Goal: Information Seeking & Learning: Check status

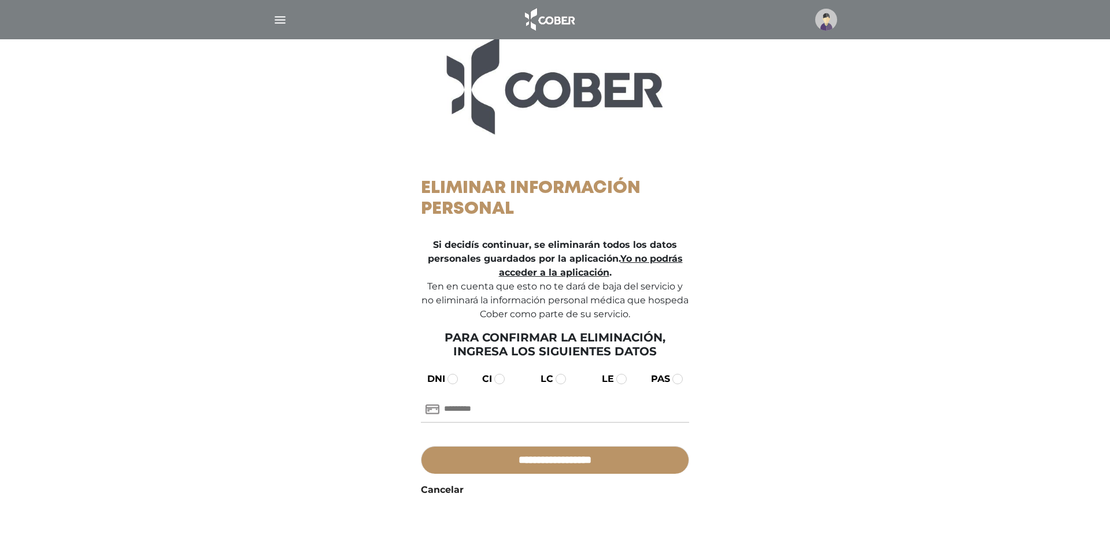
click at [836, 18] on img at bounding box center [826, 20] width 22 height 22
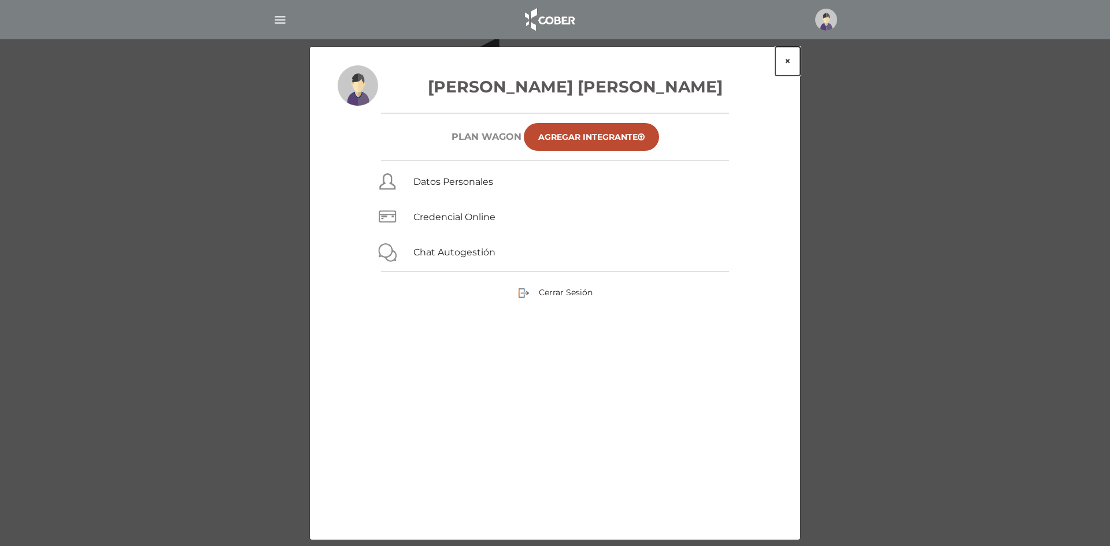
click at [789, 61] on button "×" at bounding box center [787, 61] width 25 height 29
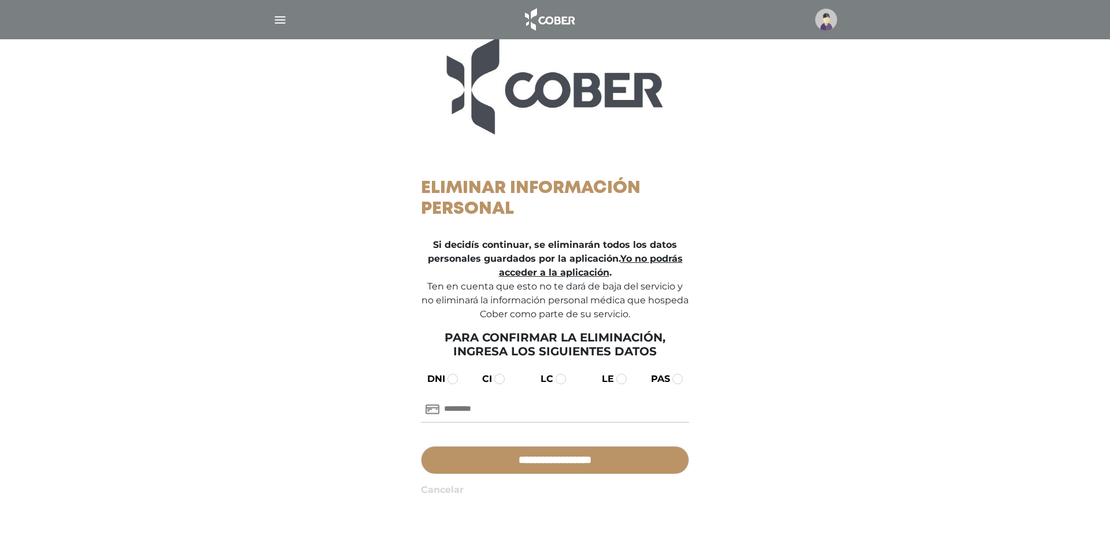
click at [453, 494] on link "Cancelar" at bounding box center [442, 490] width 43 height 14
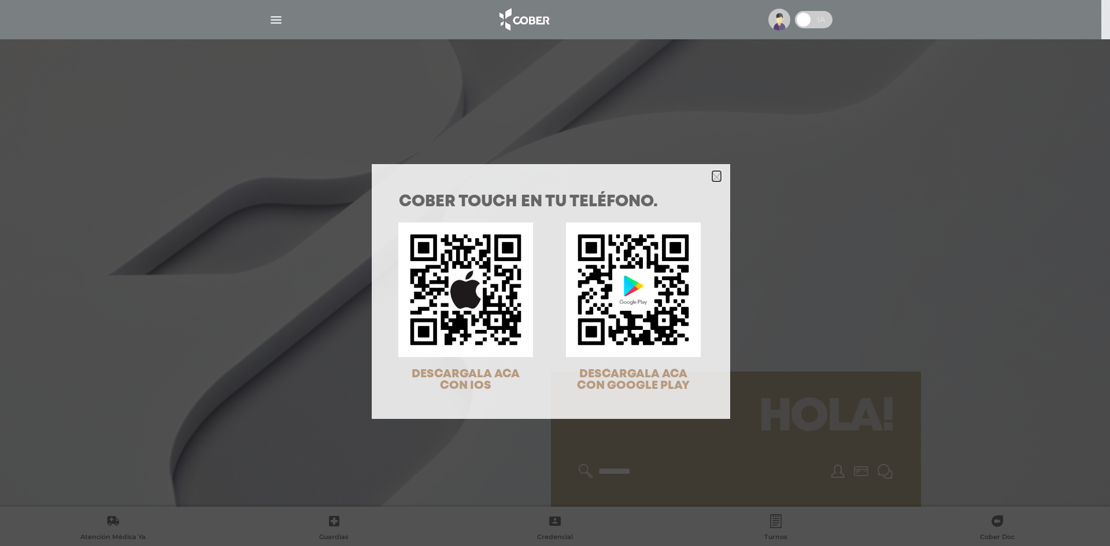
click at [712, 175] on icon "Close" at bounding box center [716, 177] width 9 height 9
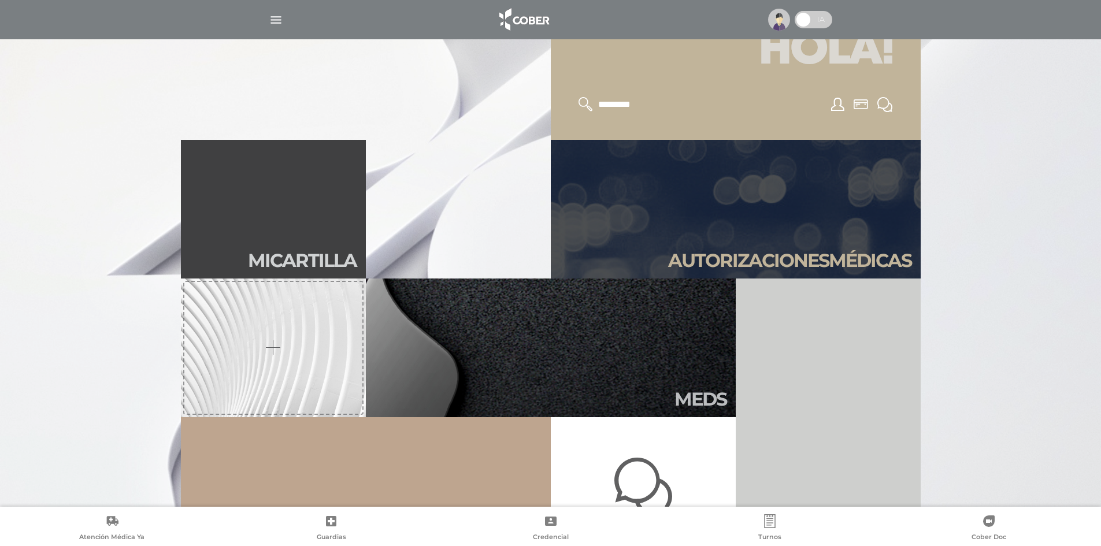
scroll to position [405, 0]
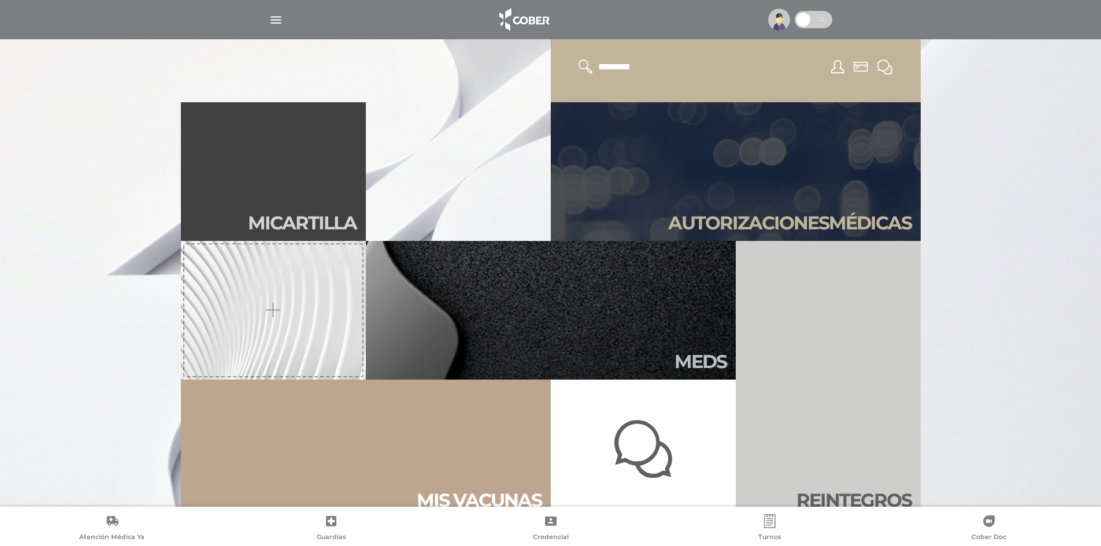
click at [791, 21] on div at bounding box center [798, 20] width 69 height 23
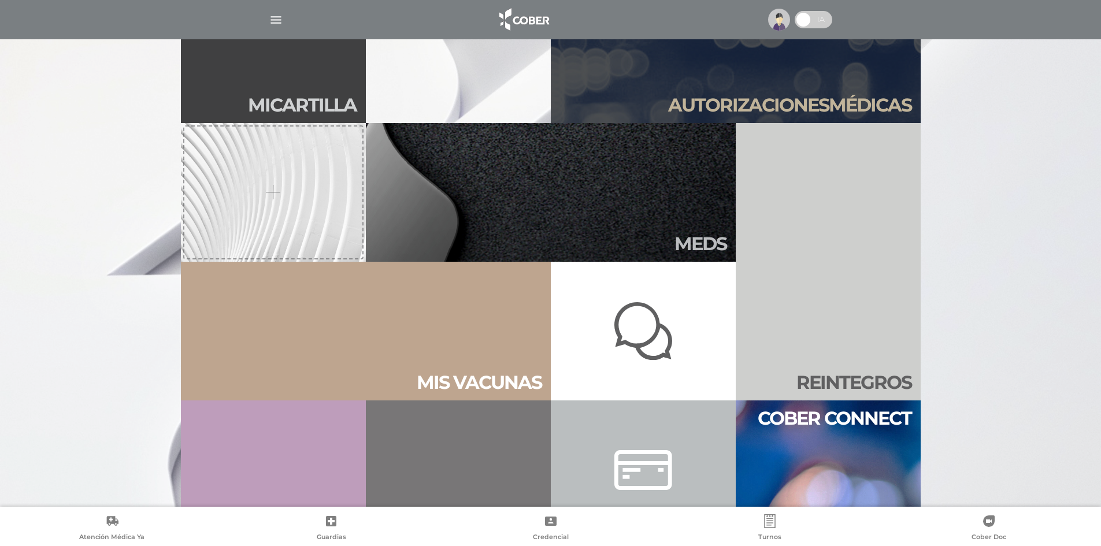
scroll to position [381, 0]
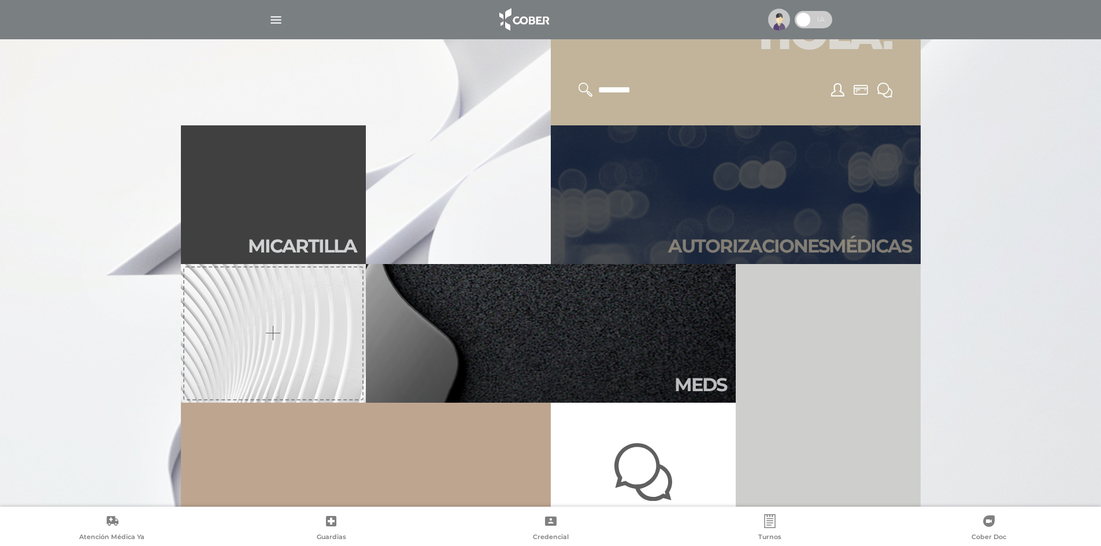
click at [693, 202] on link "Autori zaciones médicas" at bounding box center [736, 194] width 370 height 139
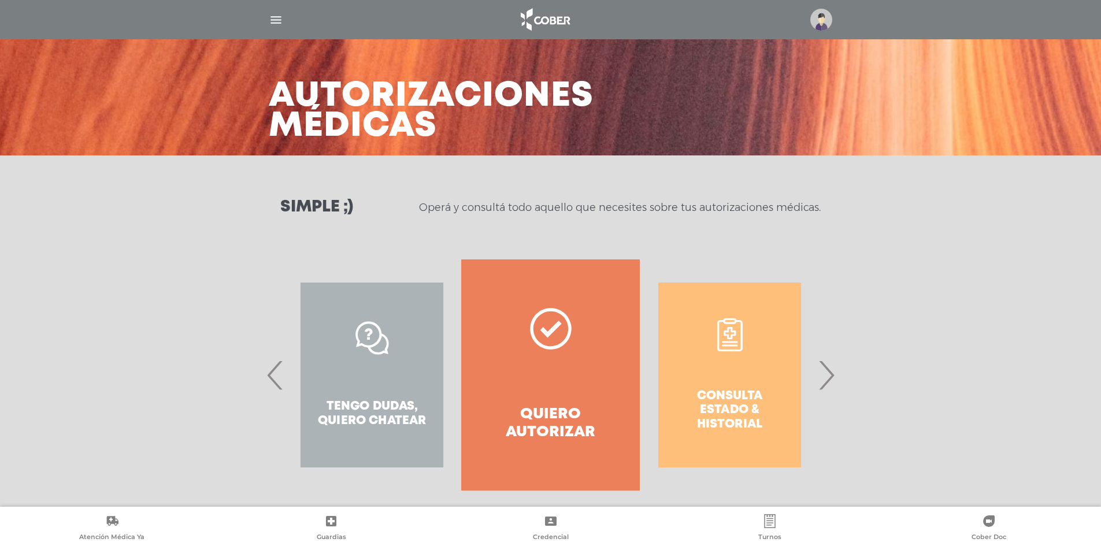
scroll to position [34, 0]
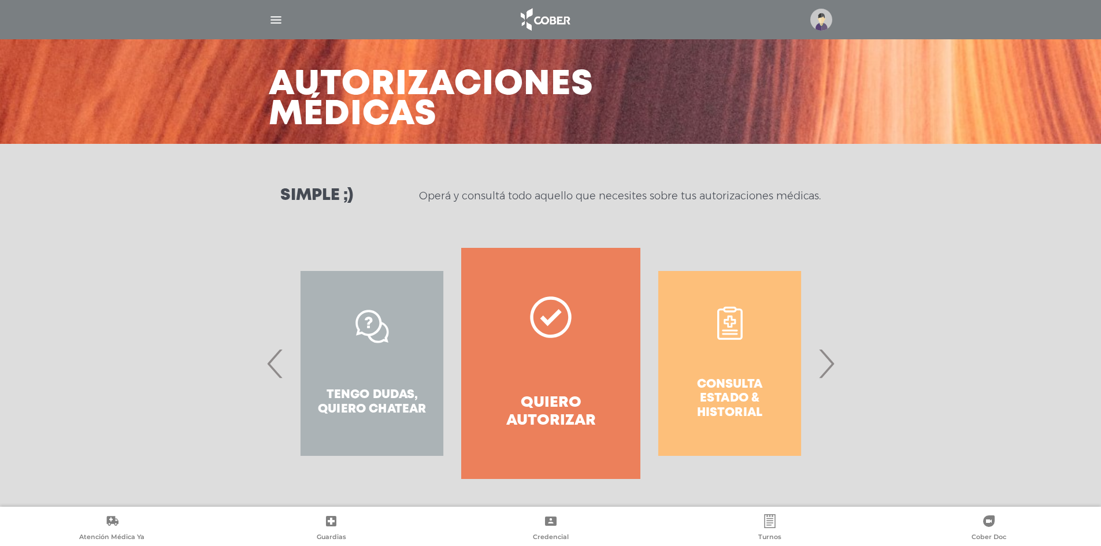
click at [732, 344] on div "Consulta estado & historial" at bounding box center [729, 363] width 179 height 231
click at [749, 341] on div "Consulta estado & historial" at bounding box center [729, 363] width 179 height 231
click at [730, 313] on div "Consulta estado & historial" at bounding box center [729, 363] width 179 height 231
click at [740, 327] on div "Consulta estado & historial" at bounding box center [729, 363] width 179 height 231
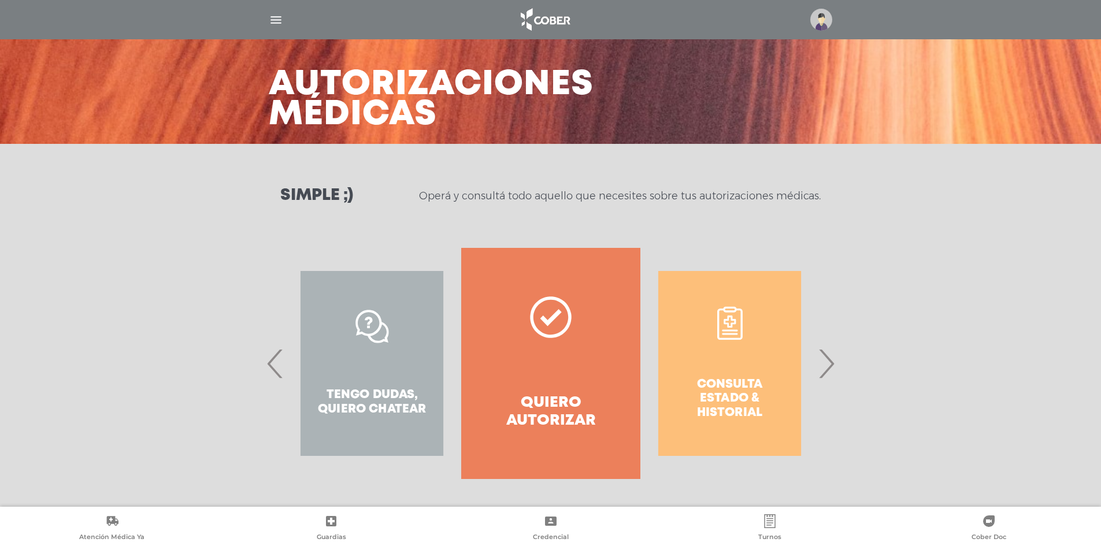
click at [826, 369] on span "›" at bounding box center [826, 363] width 23 height 62
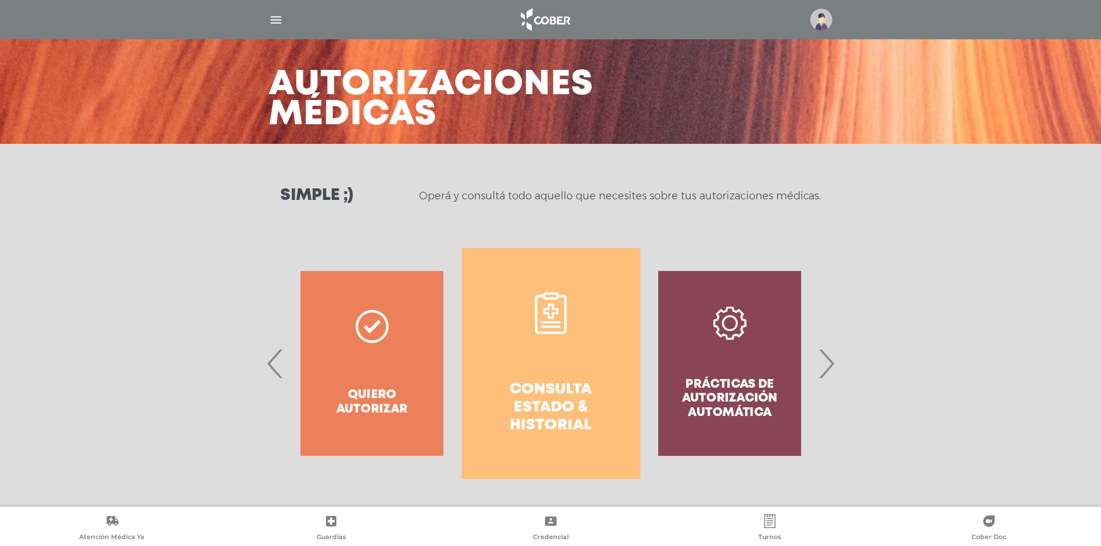
click at [564, 349] on link "Consulta estado & historial" at bounding box center [551, 363] width 179 height 231
click at [0, 0] on tbody "PROTESIS EN AMBULATORIO 446976 2025-08-19 APROBADO COLOCACION DE DIU 446970 202…" at bounding box center [0, 0] width 0 height 0
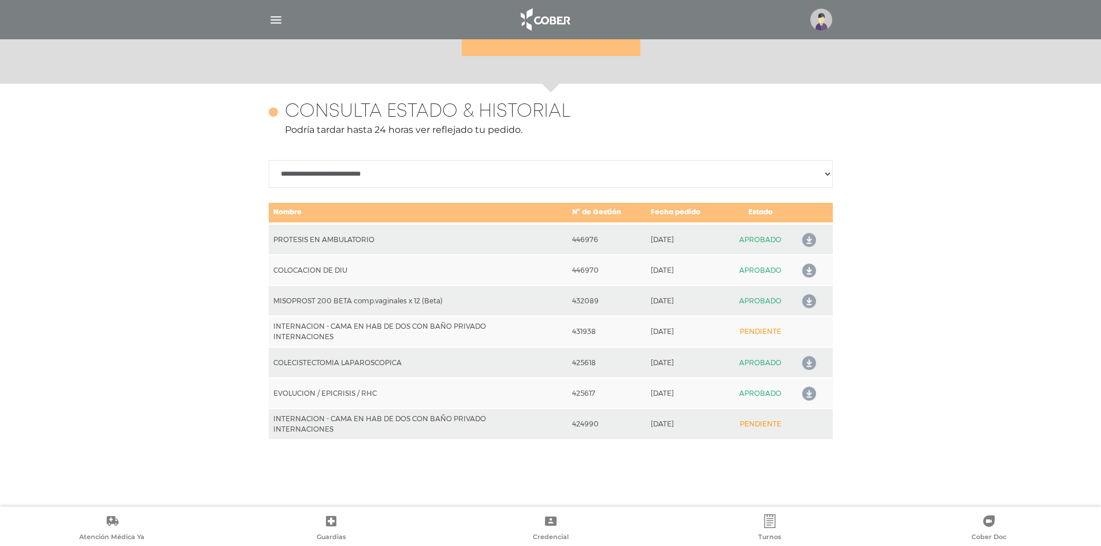
scroll to position [502, 0]
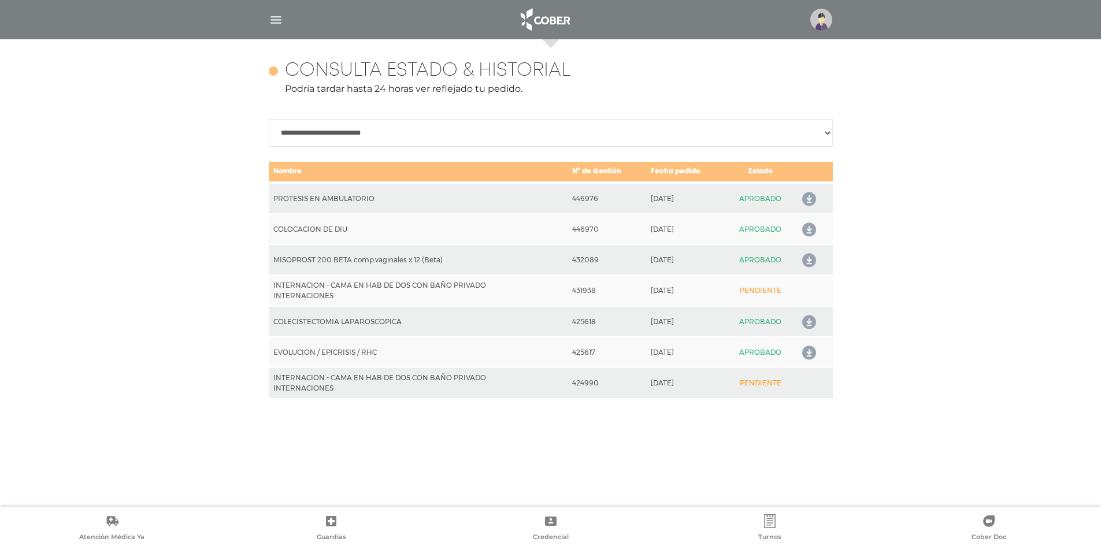
click at [833, 132] on div "**********" at bounding box center [551, 273] width 592 height 468
click at [824, 131] on select "**********" at bounding box center [551, 133] width 564 height 28
drag, startPoint x: 934, startPoint y: 219, endPoint x: 925, endPoint y: 224, distance: 10.1
click at [925, 224] on div "**********" at bounding box center [550, 273] width 1101 height 468
click at [817, 140] on select "**********" at bounding box center [551, 133] width 564 height 28
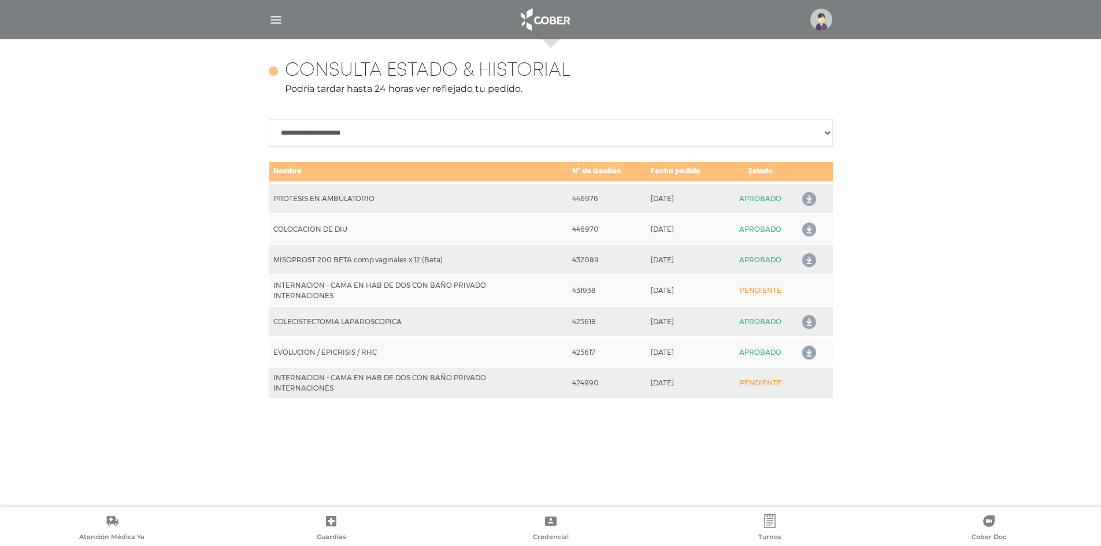
click at [269, 119] on select "**********" at bounding box center [551, 133] width 564 height 28
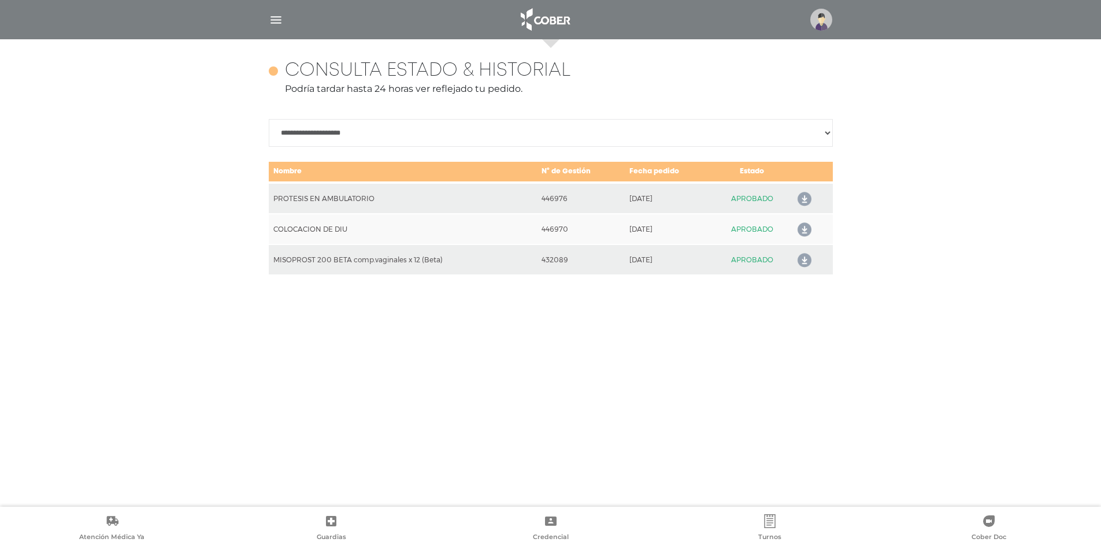
click at [812, 132] on select "**********" at bounding box center [551, 133] width 564 height 28
click at [269, 119] on select "**********" at bounding box center [551, 133] width 564 height 28
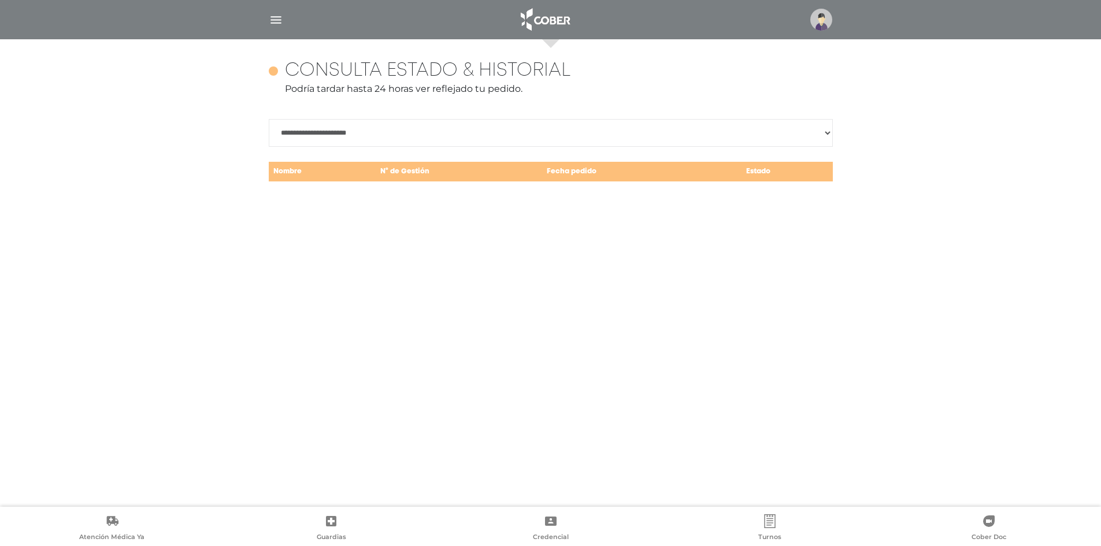
click at [806, 144] on select "**********" at bounding box center [551, 133] width 564 height 28
click at [269, 119] on select "**********" at bounding box center [551, 133] width 564 height 28
click at [804, 118] on div "**********" at bounding box center [551, 122] width 564 height 124
click at [802, 123] on select "**********" at bounding box center [551, 133] width 564 height 28
select select "**********"
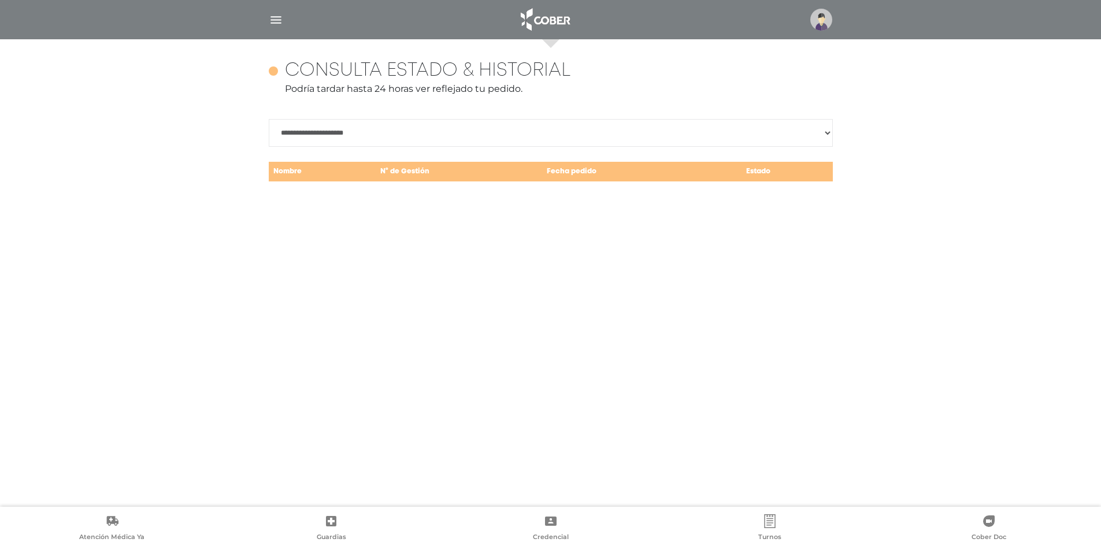
click at [269, 119] on select "**********" at bounding box center [551, 133] width 564 height 28
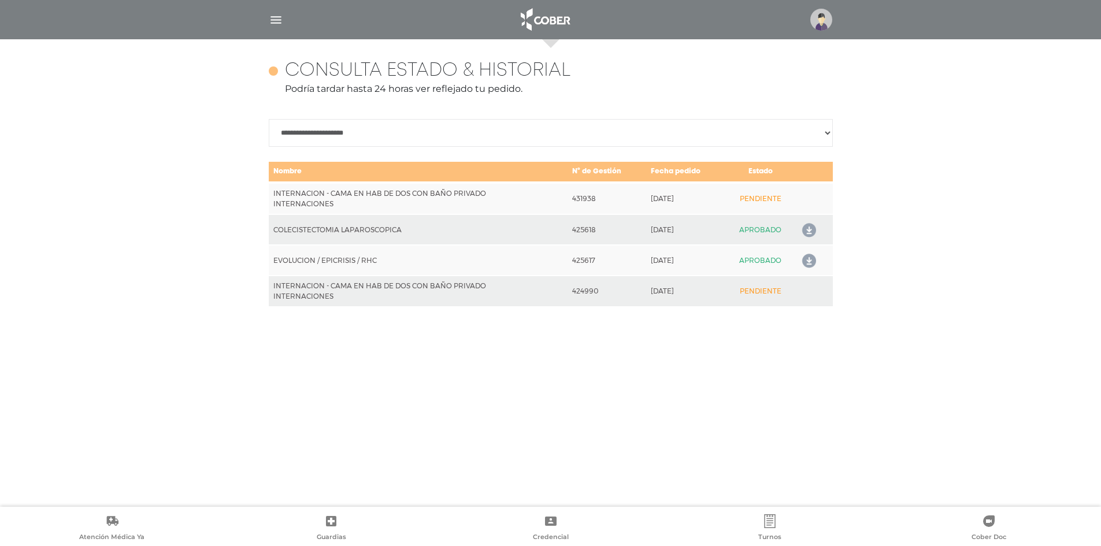
click at [471, 346] on div "**********" at bounding box center [551, 273] width 592 height 468
drag, startPoint x: 327, startPoint y: 288, endPoint x: 454, endPoint y: 303, distance: 128.0
click at [454, 303] on td "INTERNACION - CAMA EN HAB DE DOS CON BAÑO PRIVADO INTERNACIONES" at bounding box center [418, 291] width 299 height 31
click at [482, 325] on div "**********" at bounding box center [551, 273] width 592 height 468
drag, startPoint x: 689, startPoint y: 287, endPoint x: 681, endPoint y: 289, distance: 7.9
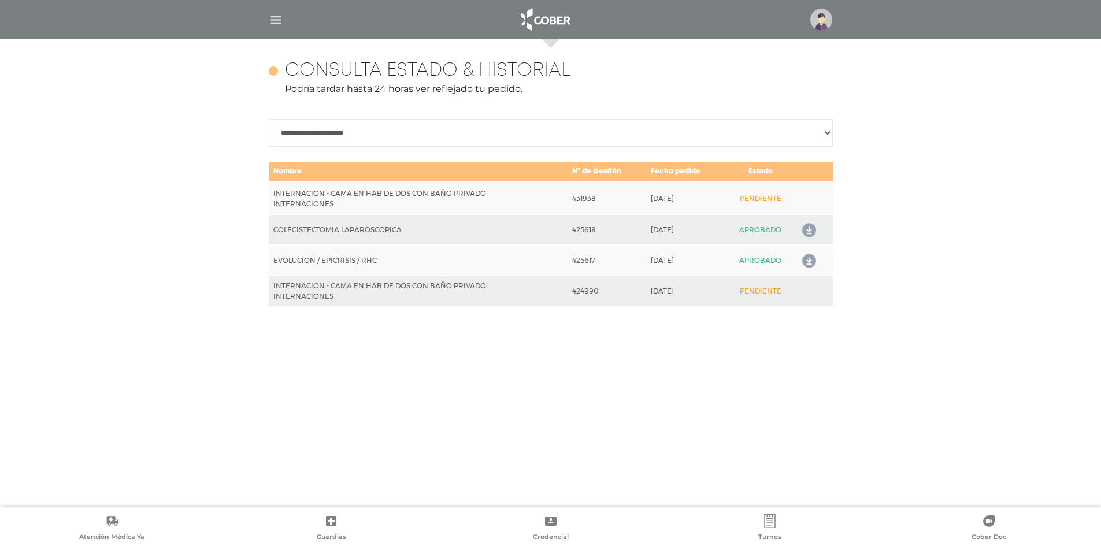
click at [681, 288] on td "2025-05-29" at bounding box center [686, 291] width 80 height 31
click at [654, 337] on div "**********" at bounding box center [551, 273] width 592 height 468
drag, startPoint x: 681, startPoint y: 198, endPoint x: 694, endPoint y: 199, distance: 12.7
click at [694, 199] on td "2025-06-24" at bounding box center [686, 199] width 80 height 32
click at [640, 321] on div "**********" at bounding box center [551, 273] width 592 height 468
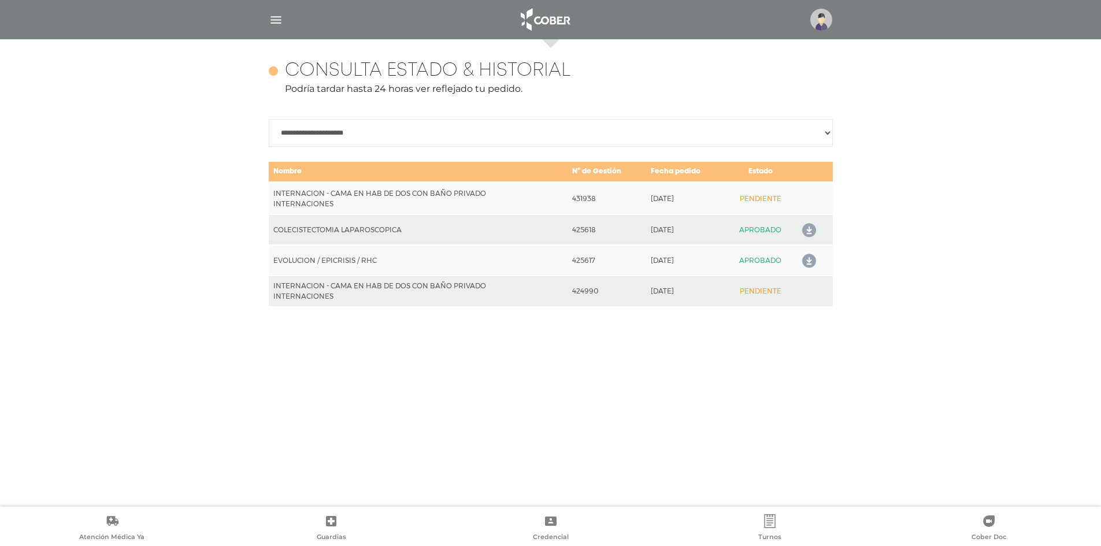
drag, startPoint x: 740, startPoint y: 190, endPoint x: 743, endPoint y: 211, distance: 20.9
click at [743, 210] on td "PENDIENTE" at bounding box center [760, 199] width 69 height 32
click at [772, 527] on icon at bounding box center [770, 521] width 14 height 14
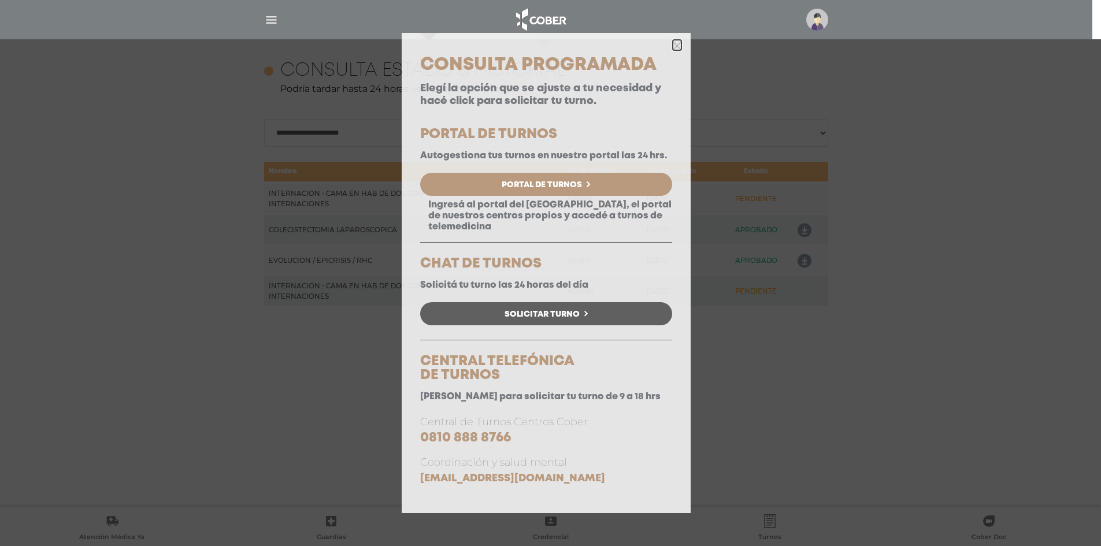
click at [674, 49] on polygon "button" at bounding box center [677, 46] width 9 height 9
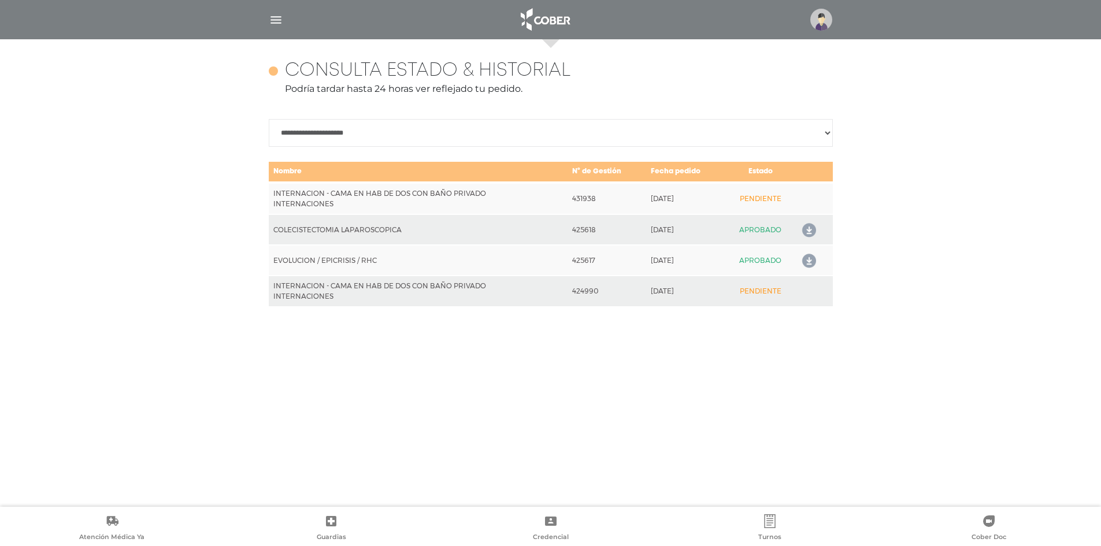
click at [829, 13] on img at bounding box center [821, 20] width 22 height 22
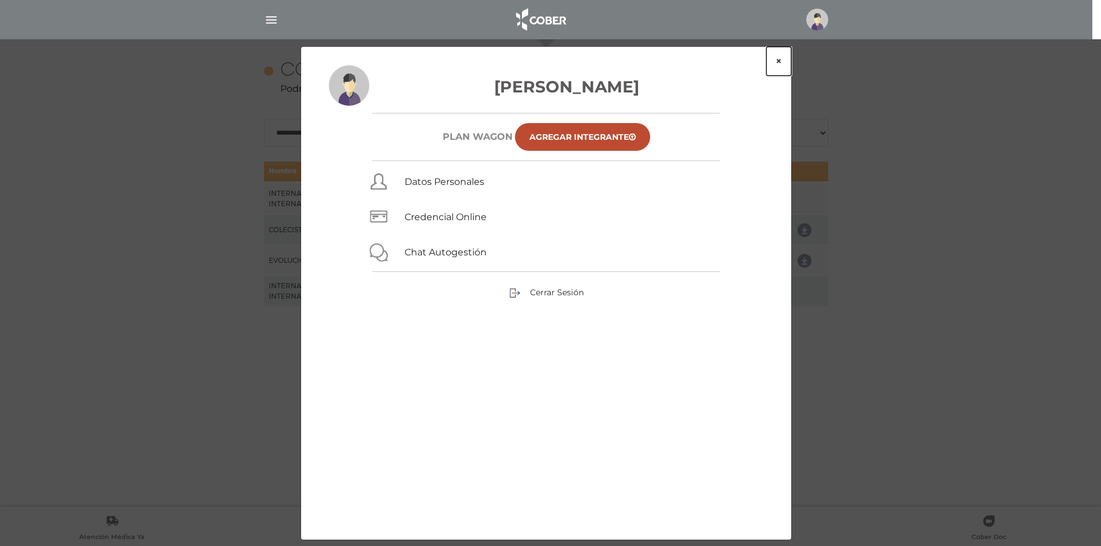
click at [778, 59] on button "×" at bounding box center [778, 61] width 25 height 29
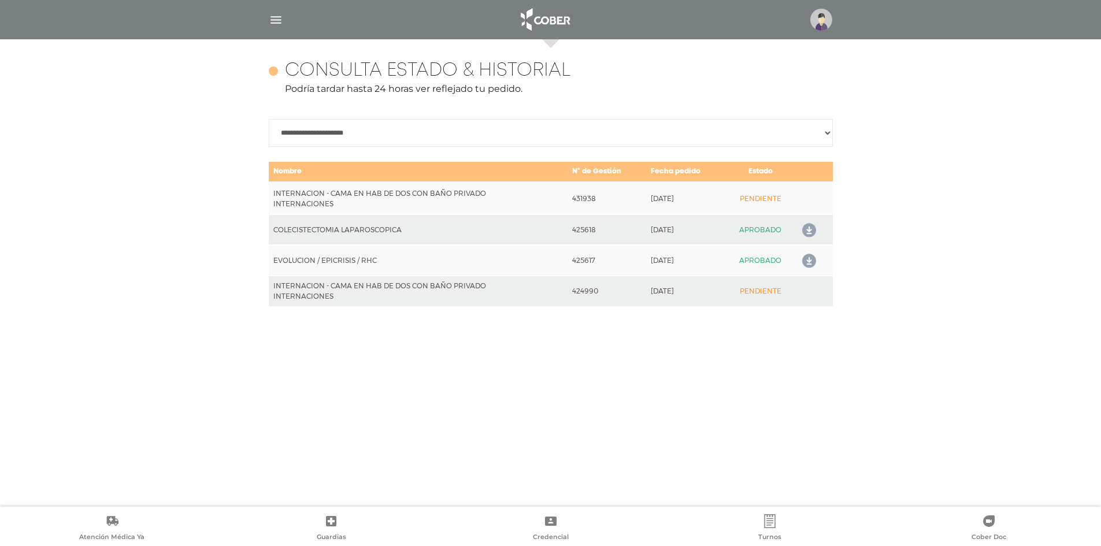
click at [272, 24] on img "button" at bounding box center [276, 20] width 14 height 14
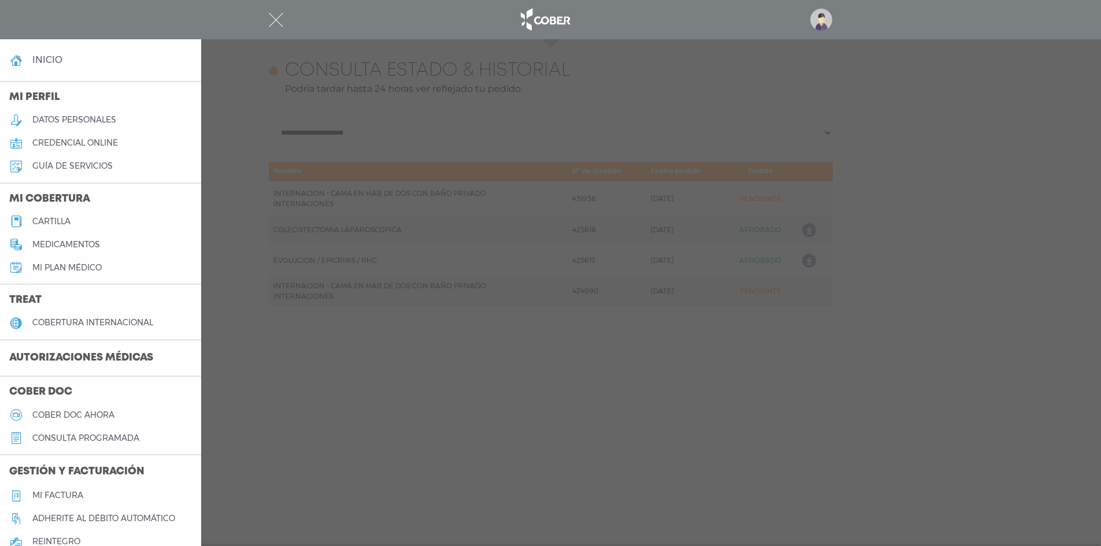
click at [93, 145] on h5 "credencial online" at bounding box center [75, 143] width 86 height 10
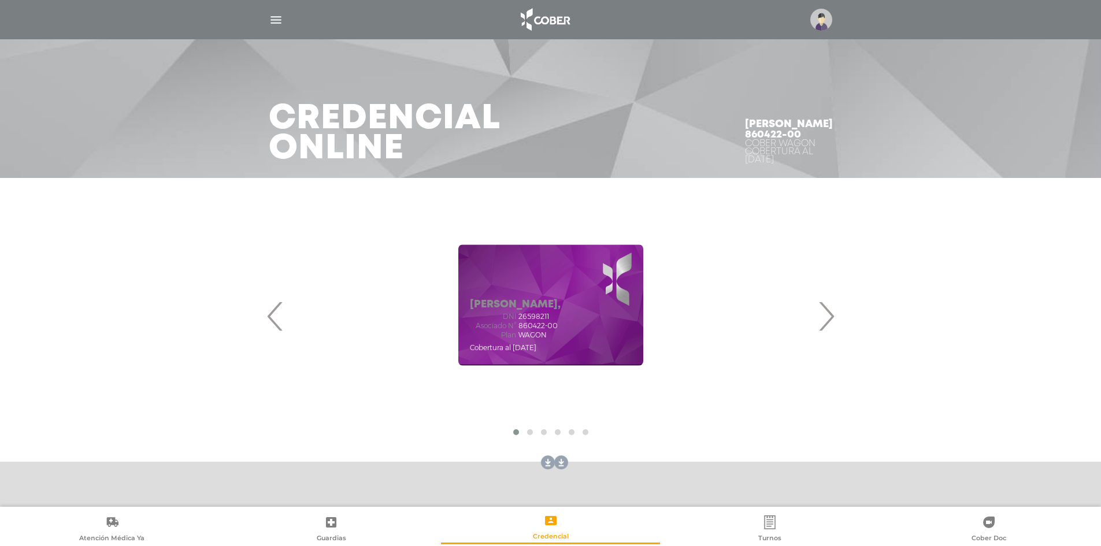
click at [763, 524] on icon at bounding box center [770, 523] width 14 height 14
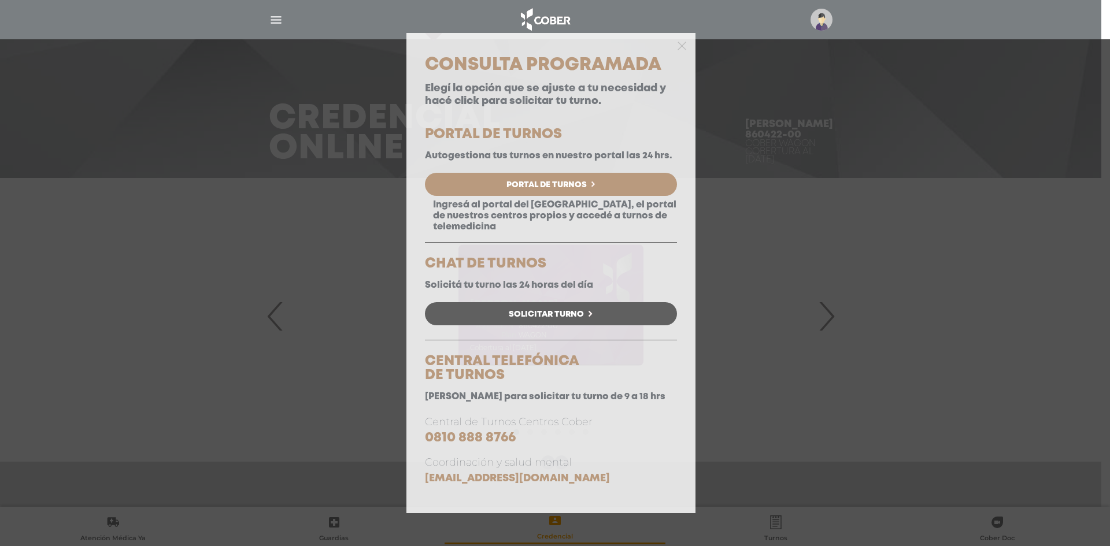
click at [289, 313] on div "Consulta Programada Elegí la opción que se ajuste a tu necesidad y hacé click p…" at bounding box center [555, 273] width 1110 height 546
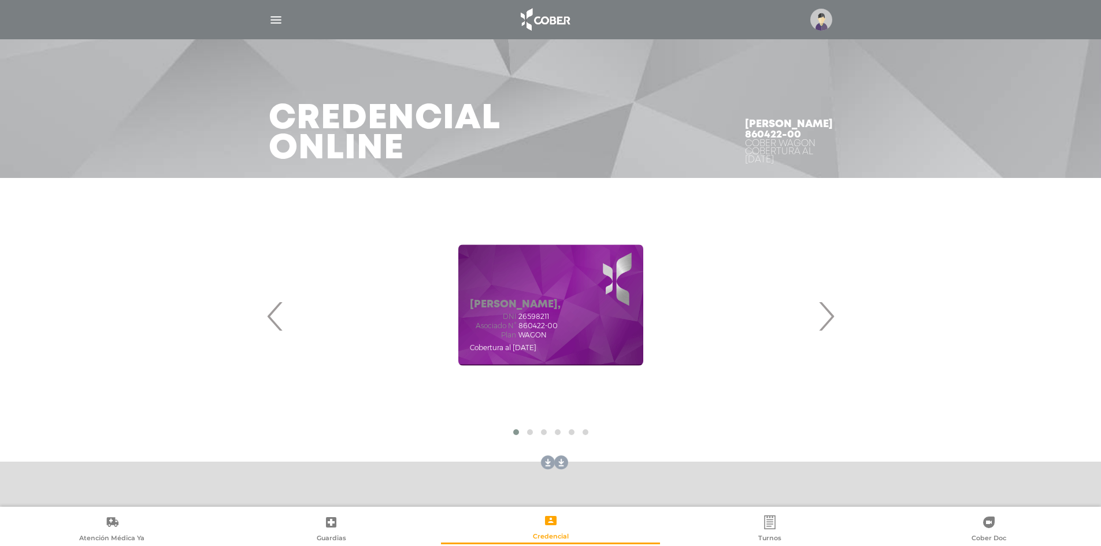
click at [780, 524] on link "Turnos" at bounding box center [769, 529] width 219 height 29
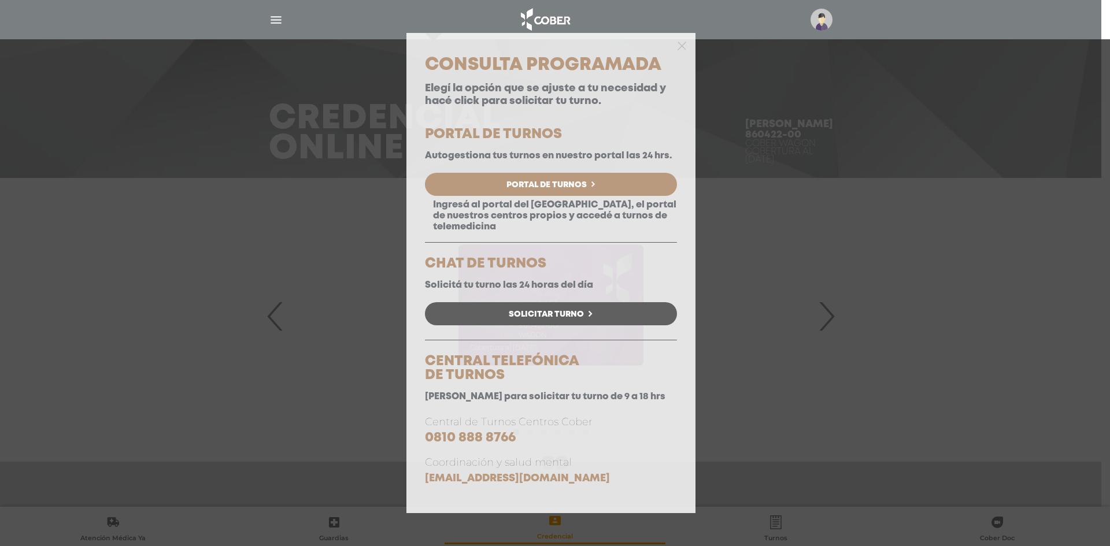
click at [795, 268] on div "Consulta Programada Elegí la opción que se ajuste a tu necesidad y hacé click p…" at bounding box center [555, 273] width 1110 height 546
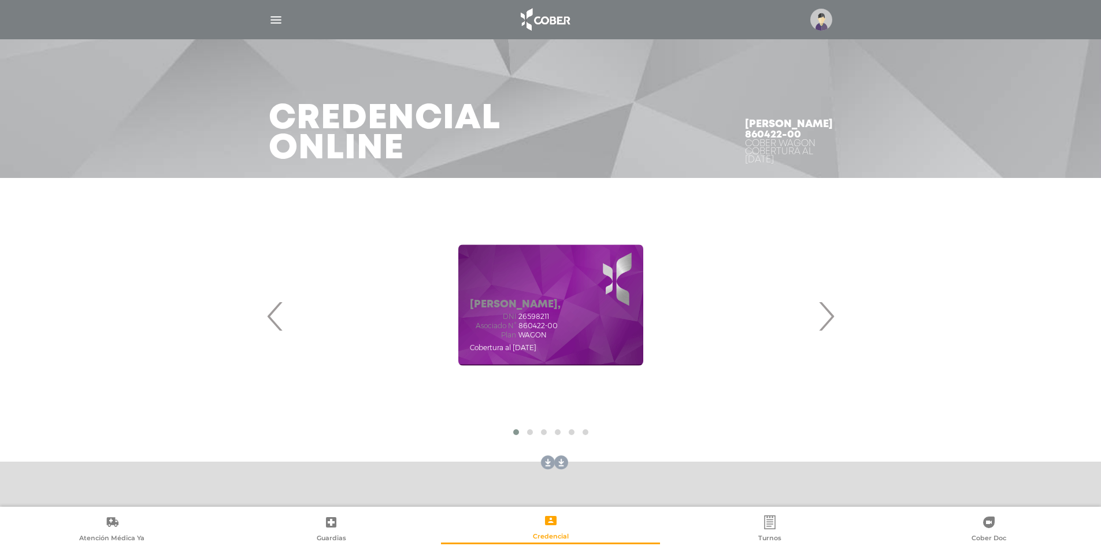
click at [781, 532] on link "Turnos" at bounding box center [769, 529] width 219 height 29
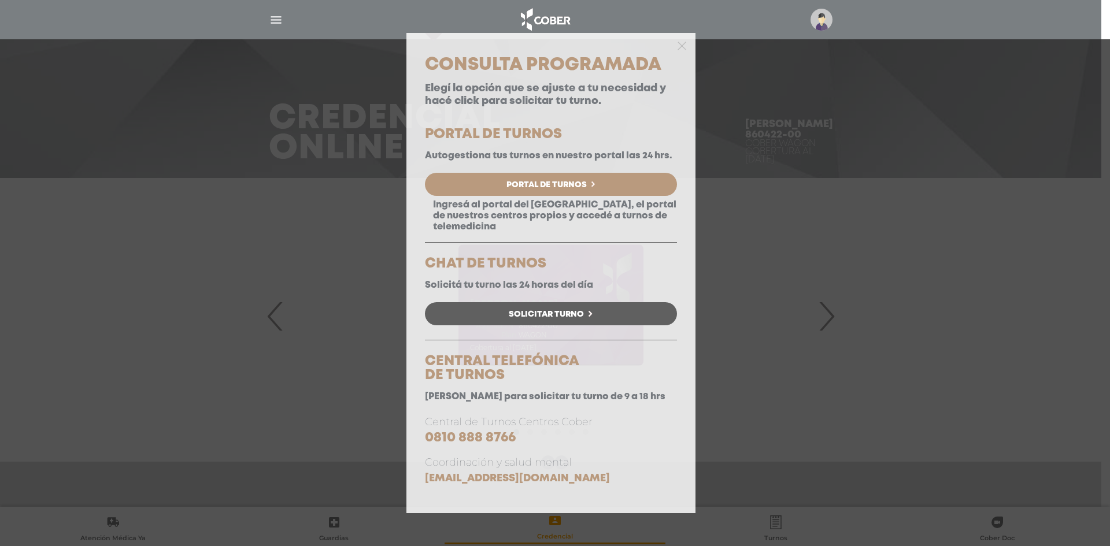
click at [264, 207] on div "Consulta Programada Elegí la opción que se ajuste a tu necesidad y hacé click p…" at bounding box center [555, 273] width 1110 height 546
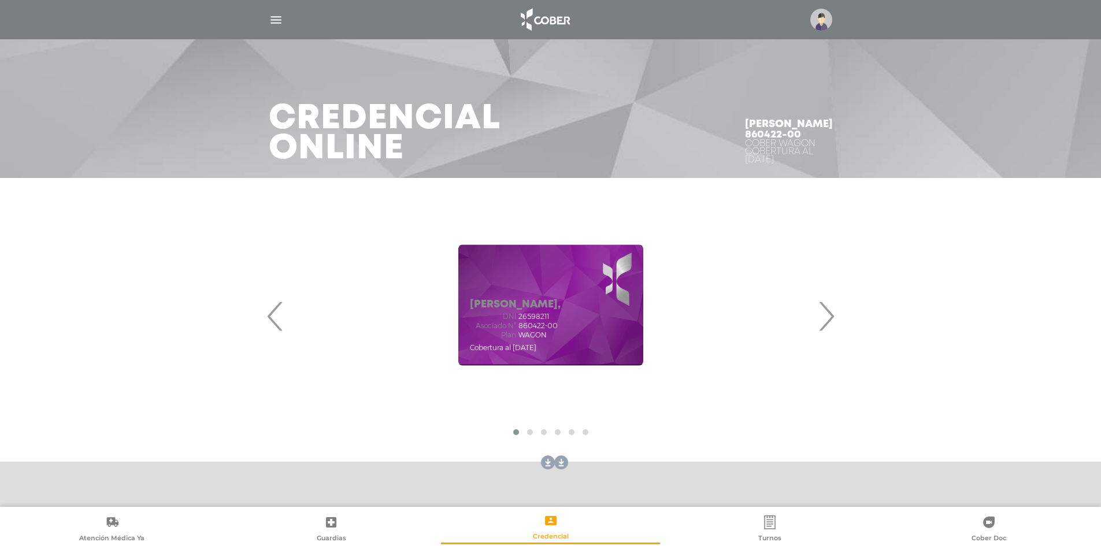
click at [274, 9] on div at bounding box center [551, 20] width 592 height 28
click at [275, 17] on img "button" at bounding box center [276, 20] width 14 height 14
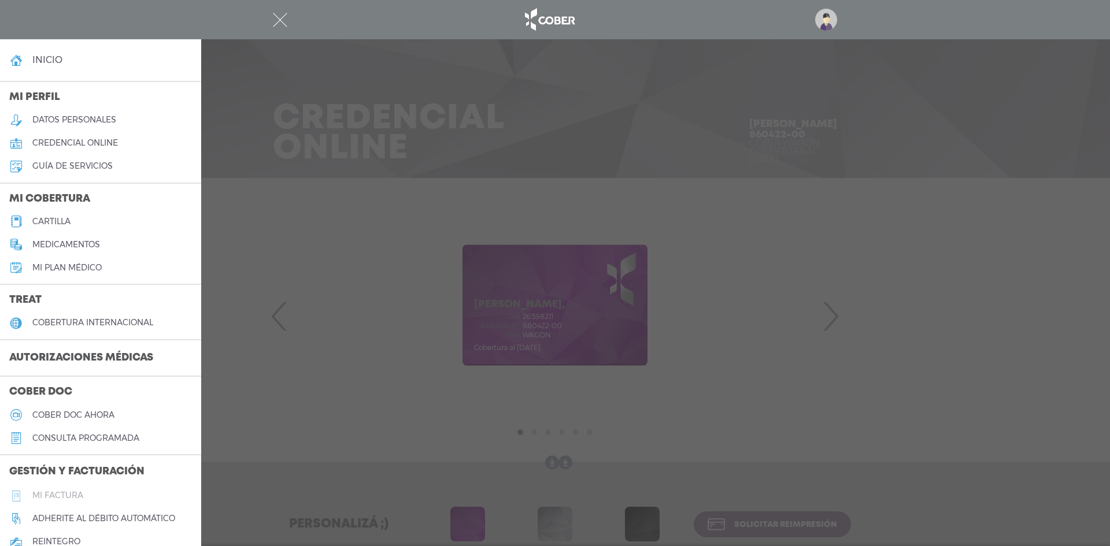
click at [75, 486] on link "Mi factura" at bounding box center [100, 495] width 201 height 23
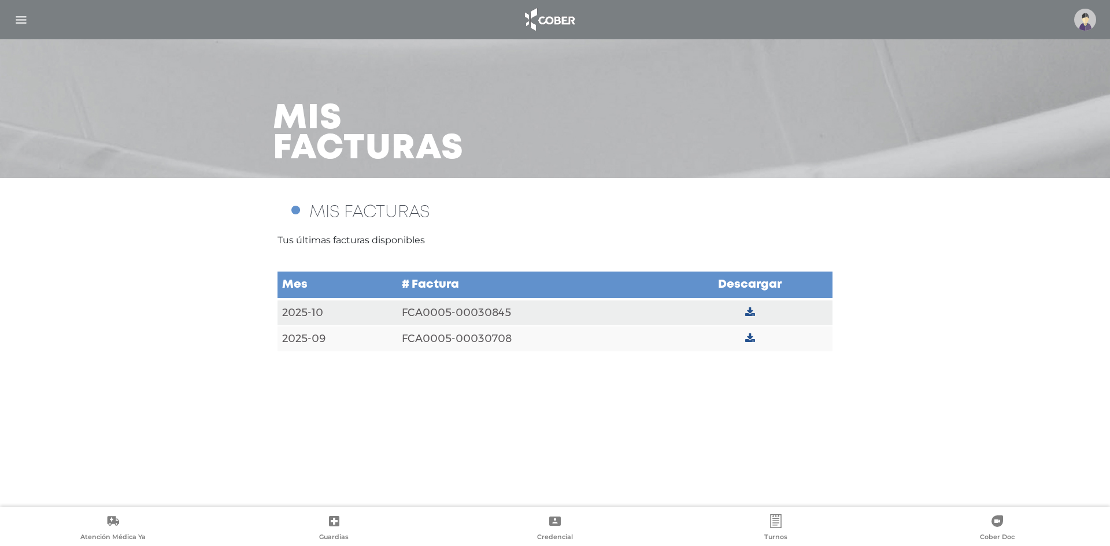
click at [782, 522] on icon at bounding box center [776, 521] width 14 height 14
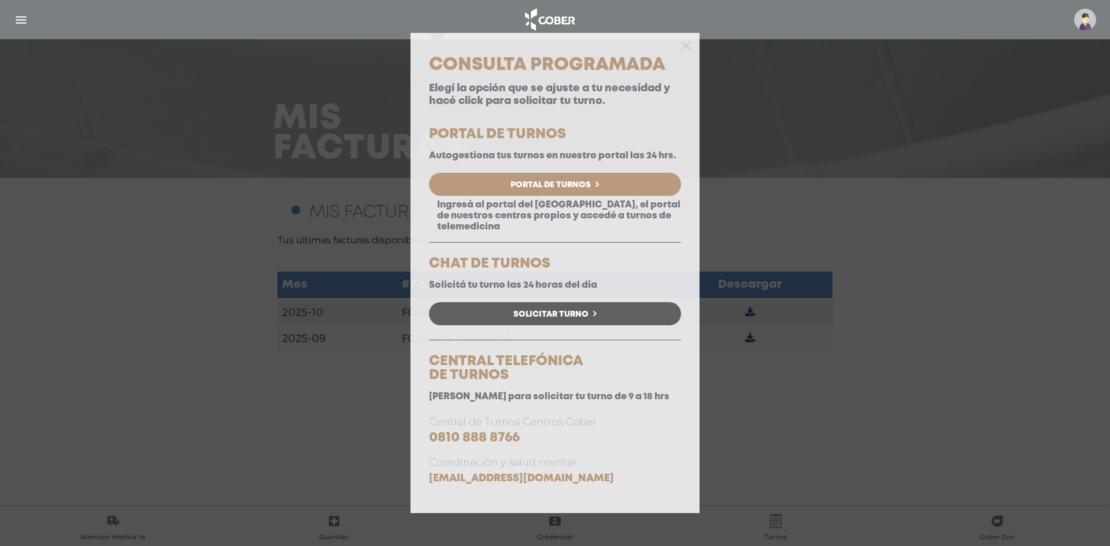
click at [679, 46] on div at bounding box center [554, 44] width 289 height 23
click at [695, 40] on div at bounding box center [554, 44] width 289 height 23
click at [684, 47] on polygon "button" at bounding box center [685, 46] width 9 height 9
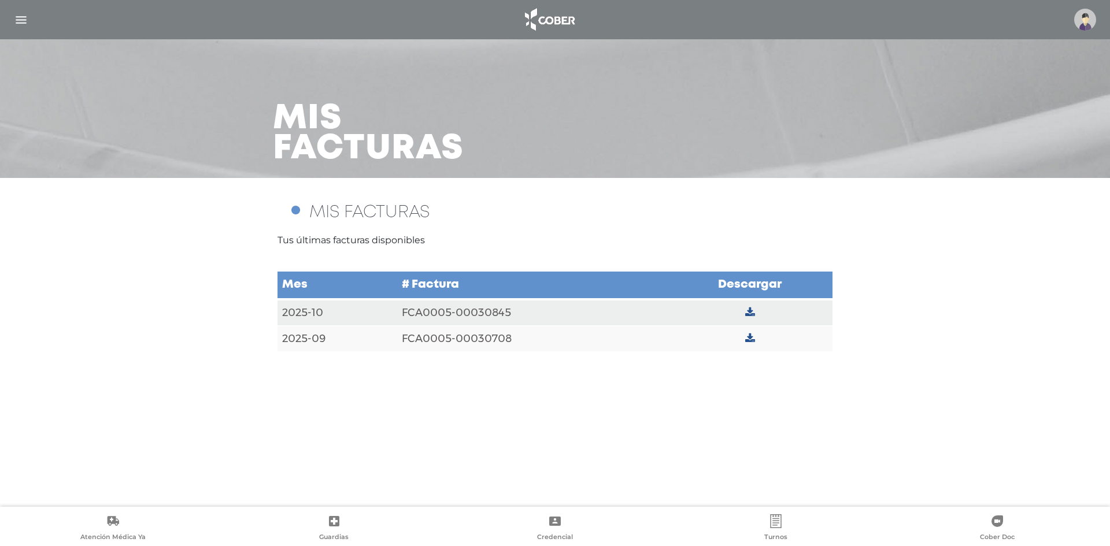
drag, startPoint x: 212, startPoint y: 370, endPoint x: 202, endPoint y: 398, distance: 30.0
click at [212, 373] on main "Mis facturas MIS FACTURAS Tus últimas facturas disponibles Mes # Factura Descar…" at bounding box center [555, 273] width 1110 height 546
click at [783, 521] on icon at bounding box center [776, 521] width 14 height 14
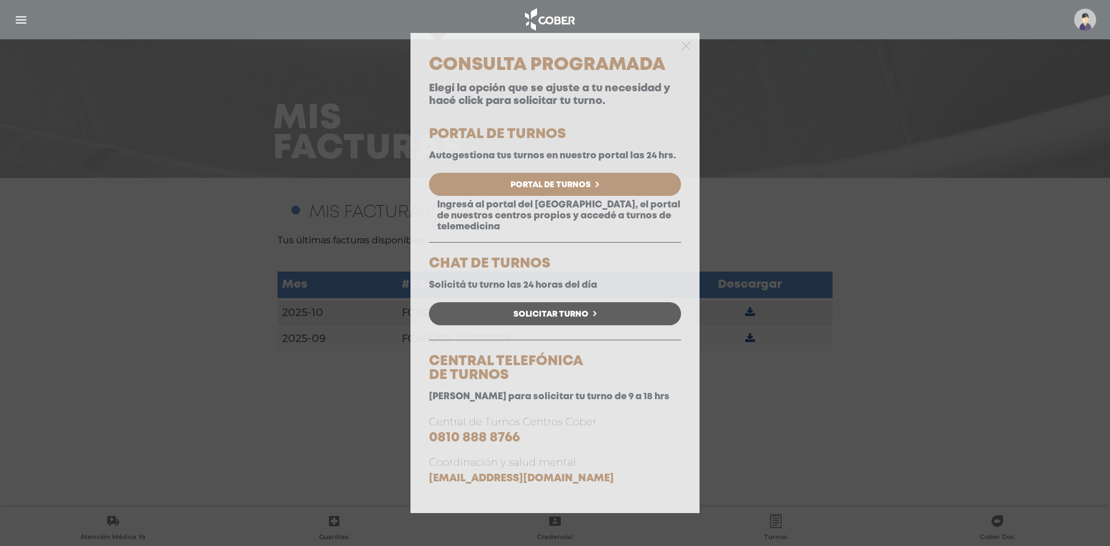
click at [320, 390] on div "Consulta Programada Elegí la opción que se ajuste a tu necesidad y hacé click p…" at bounding box center [555, 273] width 1110 height 546
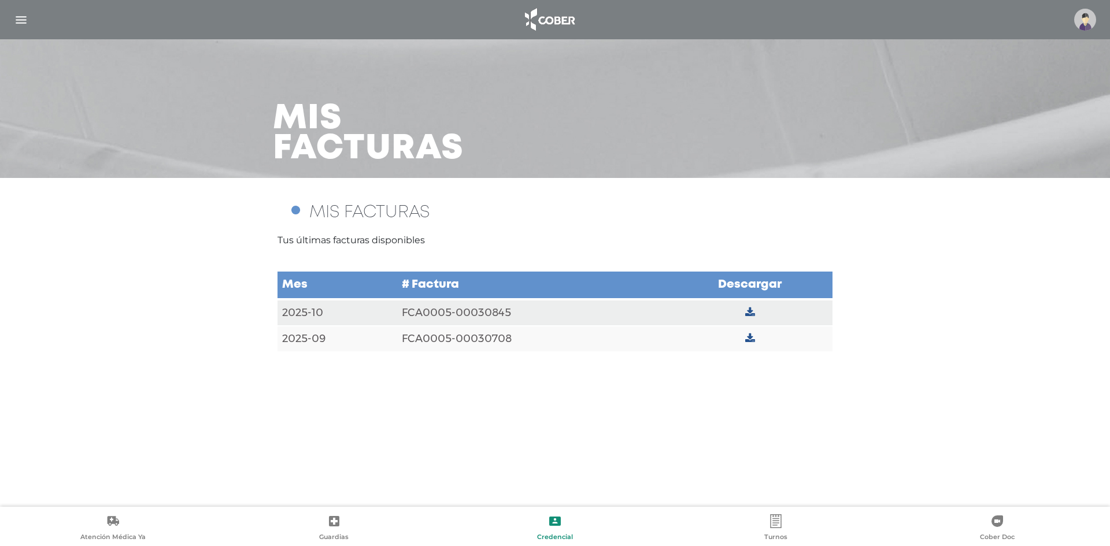
click at [564, 526] on link "Credencial" at bounding box center [554, 528] width 221 height 29
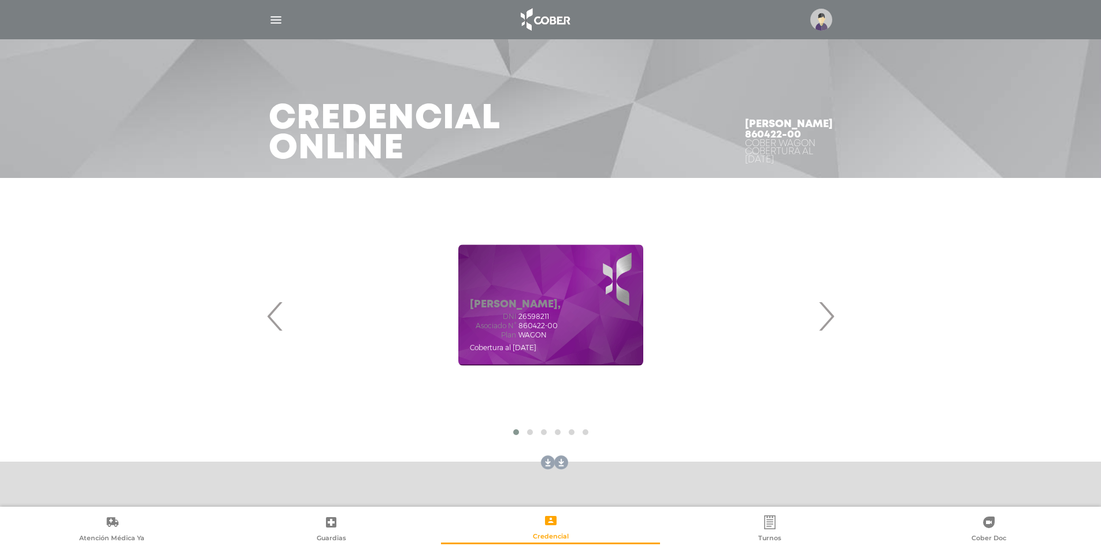
click at [268, 16] on div at bounding box center [551, 20] width 592 height 28
click at [272, 17] on img "button" at bounding box center [276, 20] width 14 height 14
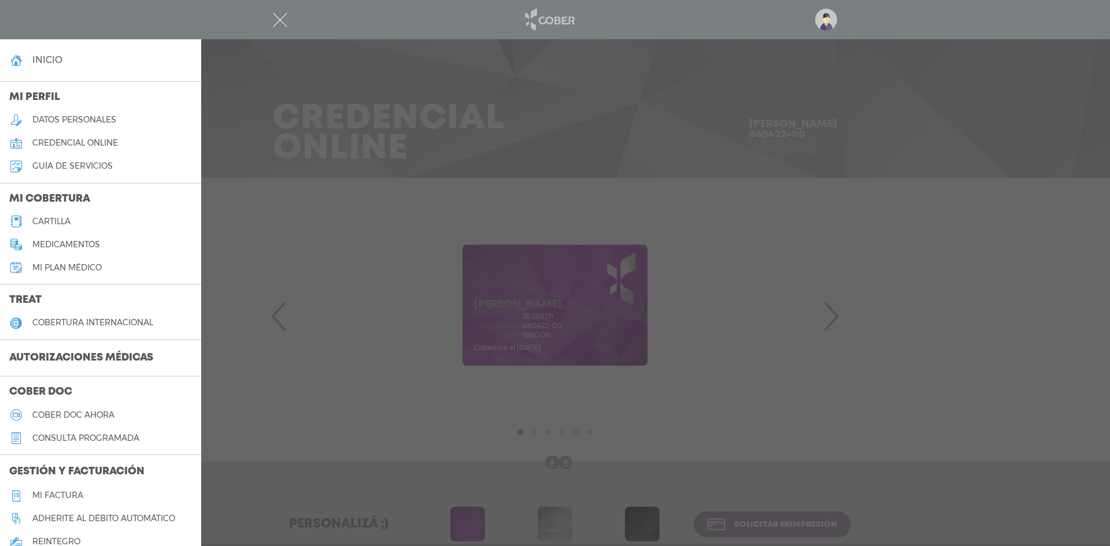
click at [564, 22] on img at bounding box center [548, 20] width 61 height 28
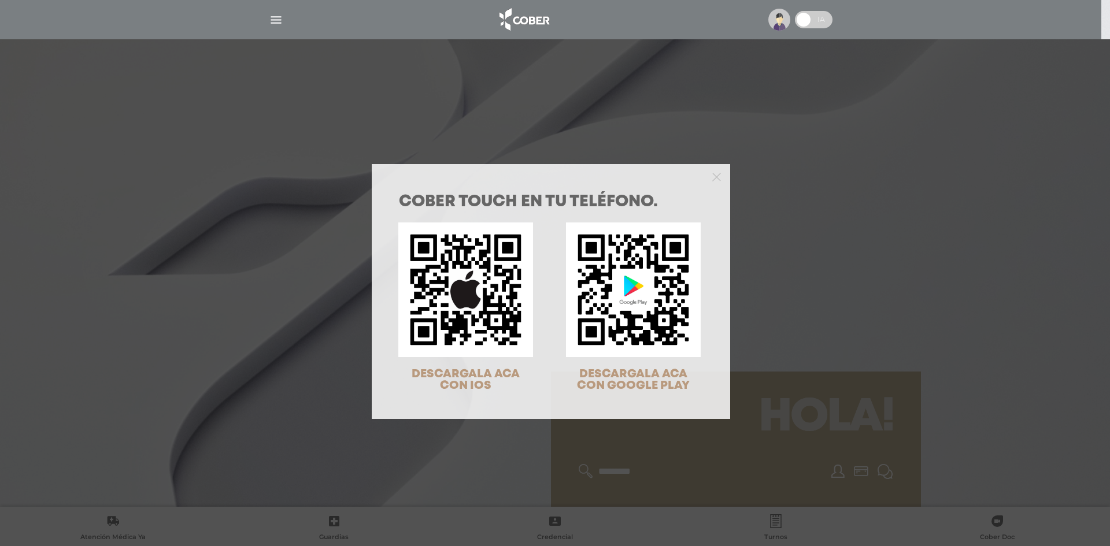
click at [714, 169] on div at bounding box center [551, 175] width 358 height 23
click at [711, 179] on div at bounding box center [551, 175] width 358 height 23
click at [712, 180] on icon "Close" at bounding box center [716, 177] width 9 height 9
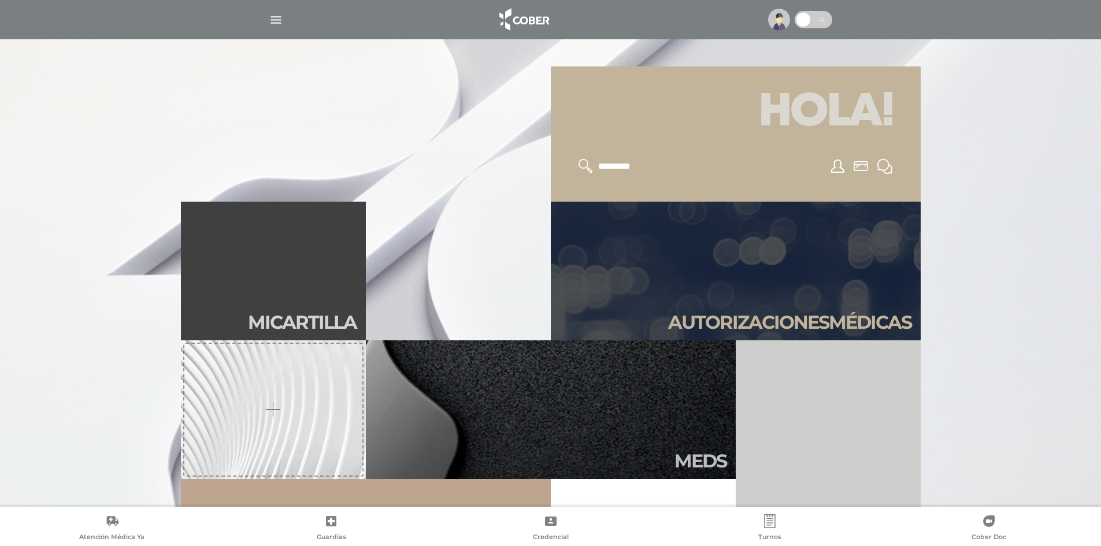
scroll to position [405, 0]
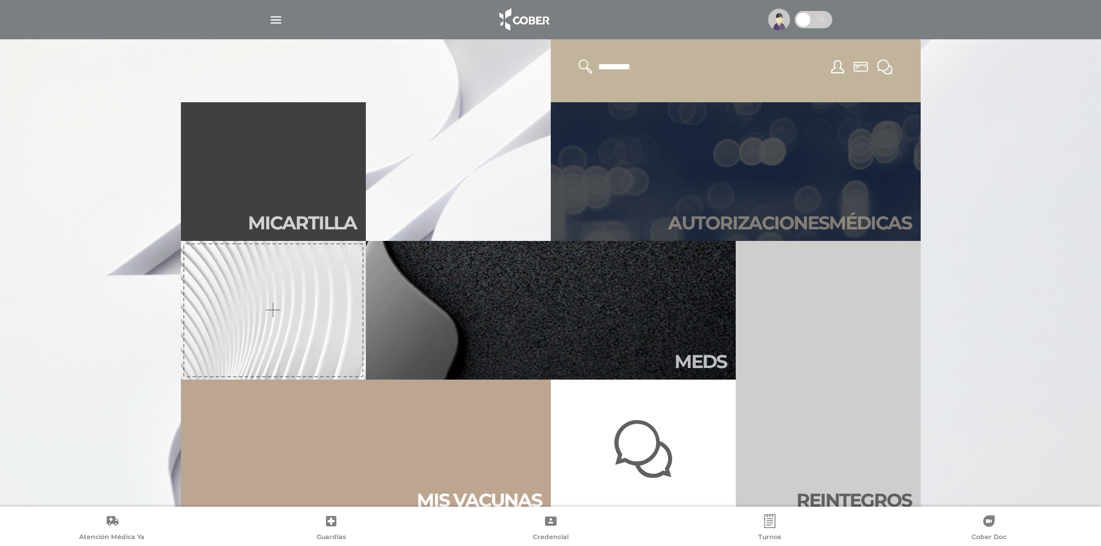
click at [731, 186] on link "Autori zaciones médicas" at bounding box center [736, 171] width 370 height 139
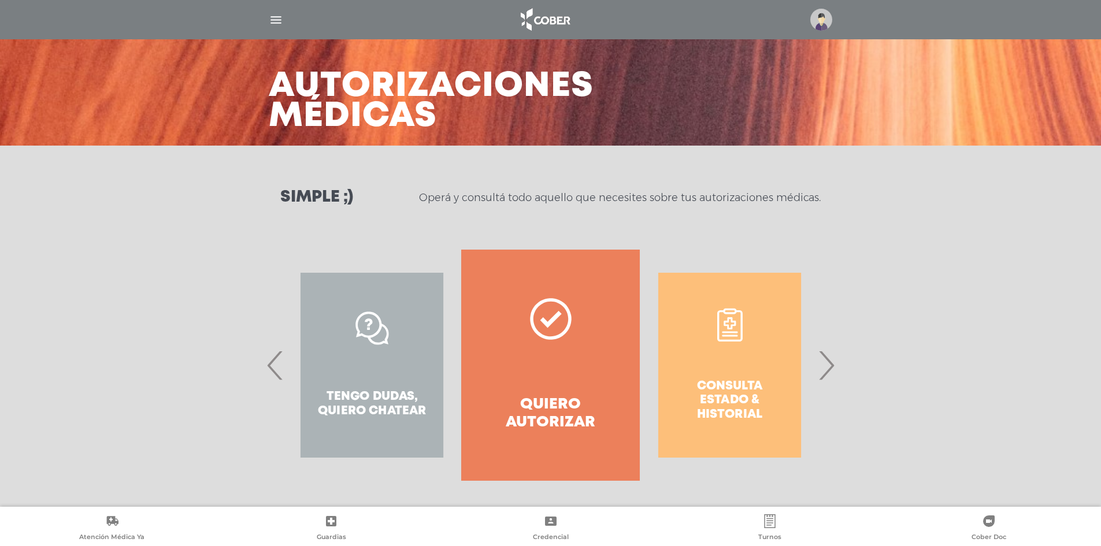
scroll to position [34, 0]
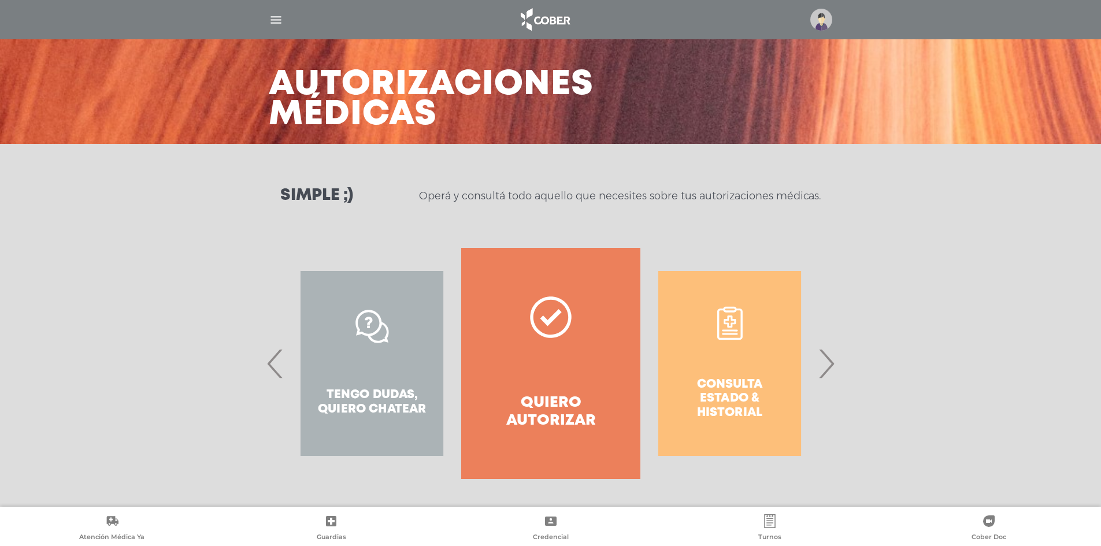
click at [824, 370] on span "›" at bounding box center [826, 363] width 23 height 62
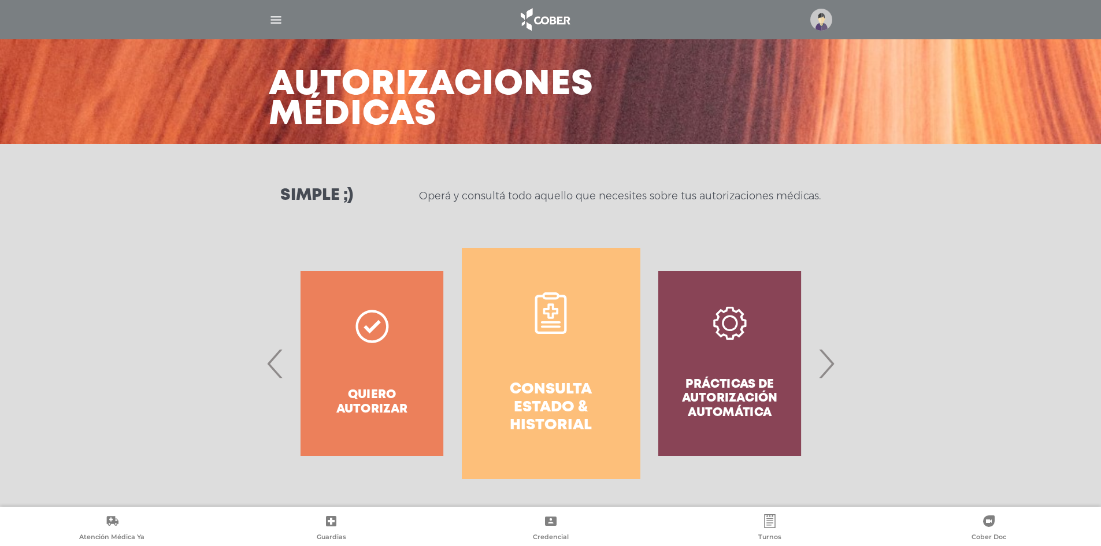
click at [824, 370] on span "›" at bounding box center [826, 363] width 23 height 62
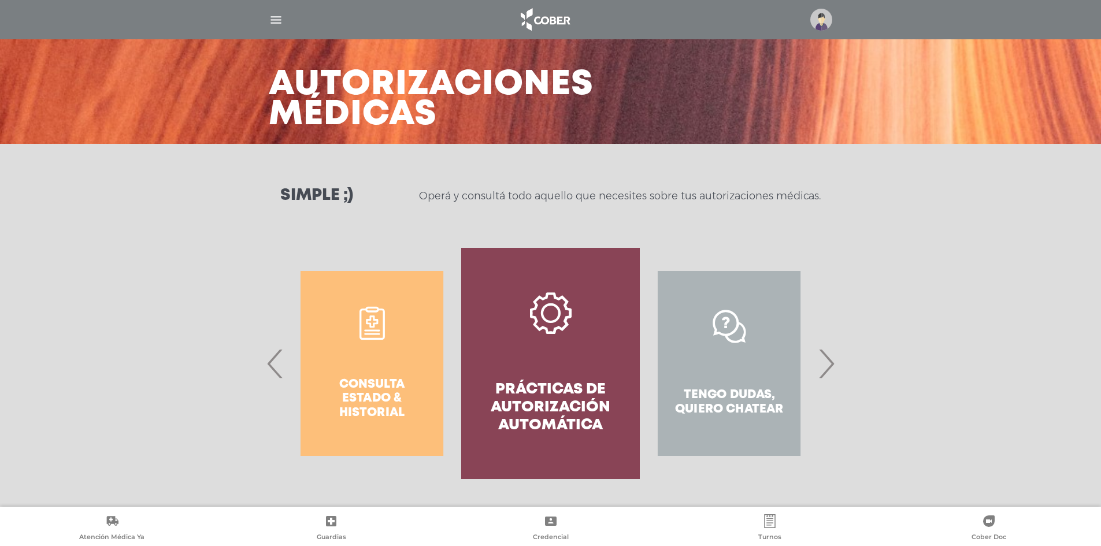
click at [375, 369] on div "Consulta estado & historial" at bounding box center [372, 363] width 179 height 231
click at [278, 365] on span "‹" at bounding box center [275, 363] width 23 height 62
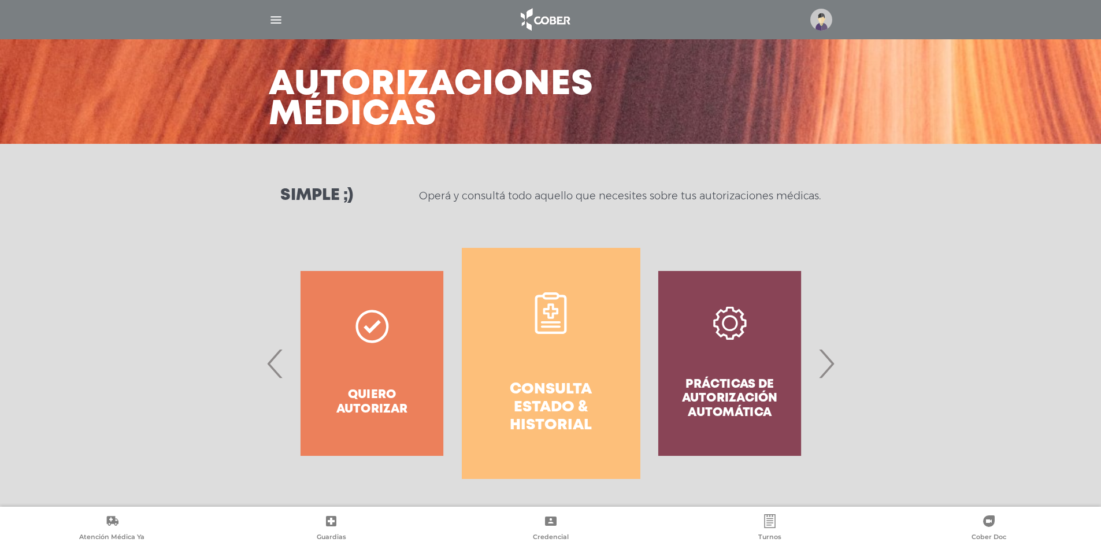
click at [554, 300] on icon at bounding box center [551, 313] width 42 height 42
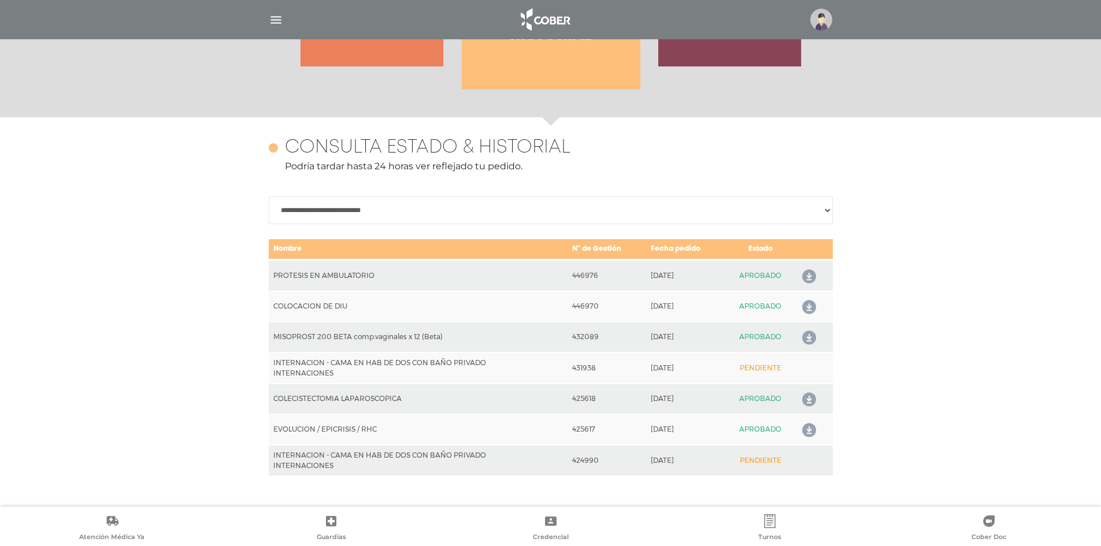
scroll to position [502, 0]
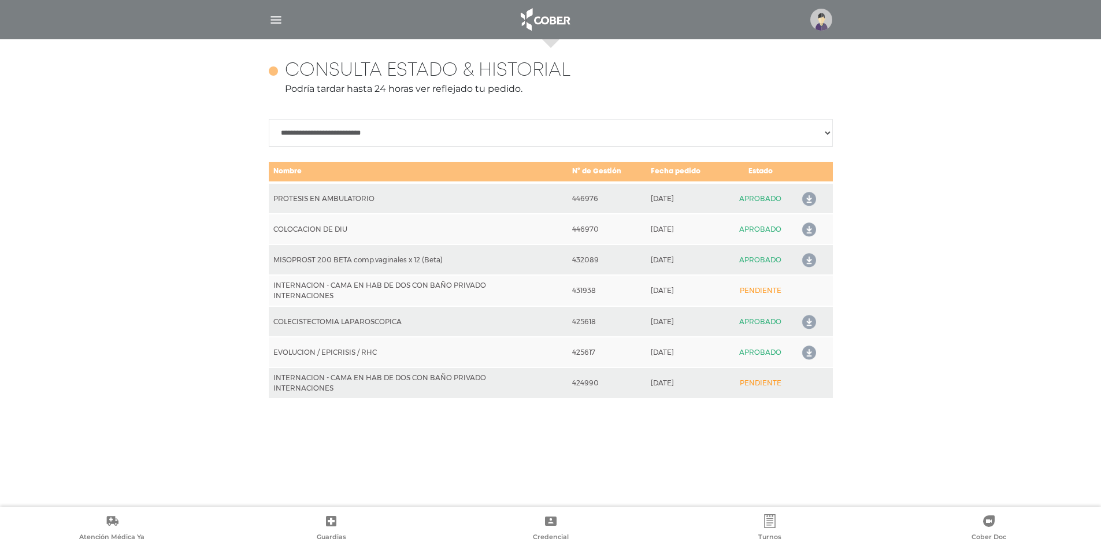
drag, startPoint x: 764, startPoint y: 325, endPoint x: 709, endPoint y: 317, distance: 54.8
click at [709, 317] on tr "COLECISTECTOMIA LAPAROSCOPICA 425618 2025-05-30 APROBADO" at bounding box center [551, 321] width 564 height 31
drag, startPoint x: 297, startPoint y: 365, endPoint x: 360, endPoint y: 373, distance: 63.6
click at [360, 373] on tbody "PROTESIS EN AMBULATORIO 446976 2025-08-19 APROBADO COLOCACION DE DIU 446970 202…" at bounding box center [551, 291] width 564 height 216
click at [369, 407] on div "**********" at bounding box center [551, 273] width 592 height 468
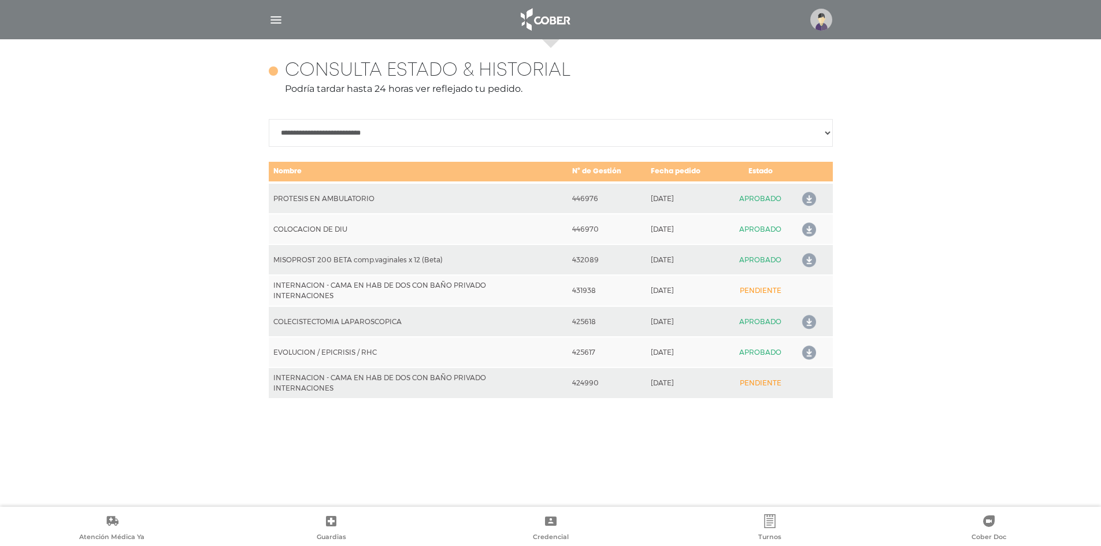
drag, startPoint x: 740, startPoint y: 380, endPoint x: 816, endPoint y: 390, distance: 75.8
click at [816, 390] on tr "INTERNACION - CAMA EN HAB DE DOS CON BAÑO PRIVADO INTERNACIONES 424990 2025-05-…" at bounding box center [551, 383] width 564 height 31
click at [750, 444] on div "**********" at bounding box center [551, 273] width 592 height 468
click at [539, 527] on link "Credencial" at bounding box center [550, 528] width 219 height 29
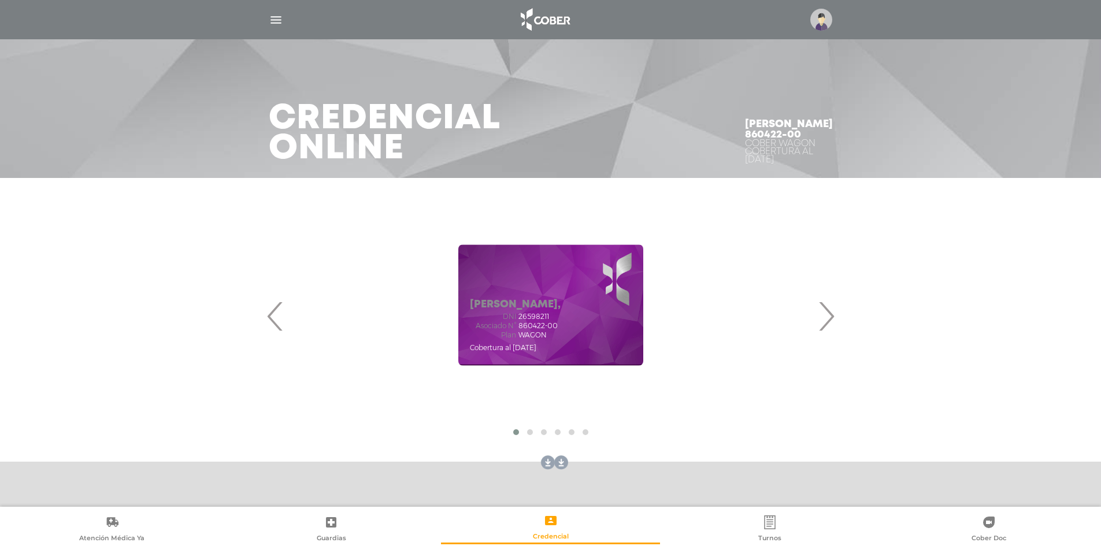
click at [828, 308] on span "›" at bounding box center [826, 316] width 23 height 62
click at [828, 307] on span "›" at bounding box center [826, 316] width 23 height 62
click at [835, 313] on span "›" at bounding box center [826, 316] width 23 height 62
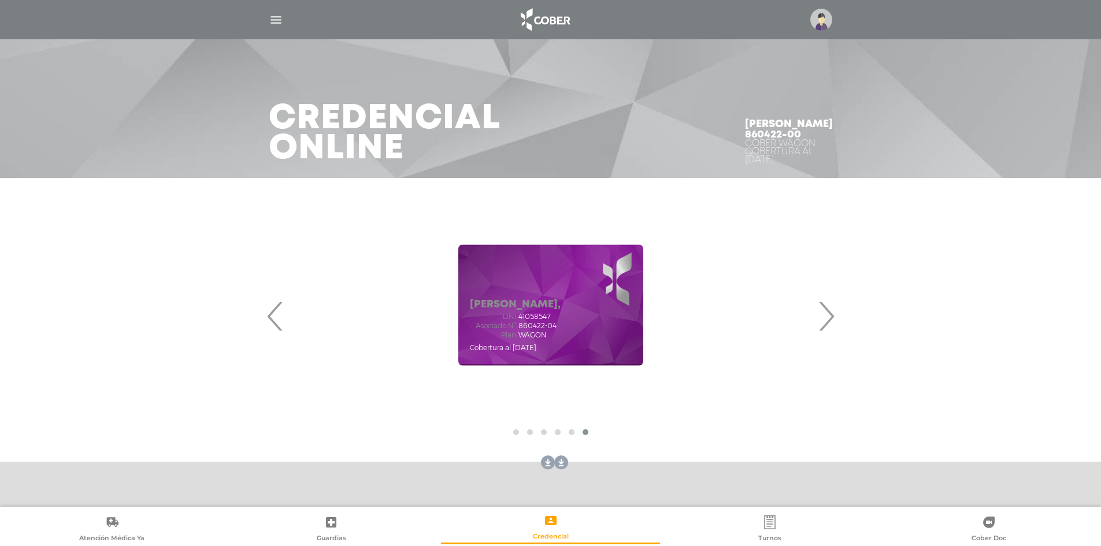
click at [284, 326] on div "ALVAREZ CABAÑA ROSARIO, DNI 41058547 Asociado N° 860422-04 Plan WAGON" at bounding box center [551, 305] width 536 height 231
click at [277, 325] on span "‹" at bounding box center [275, 316] width 23 height 62
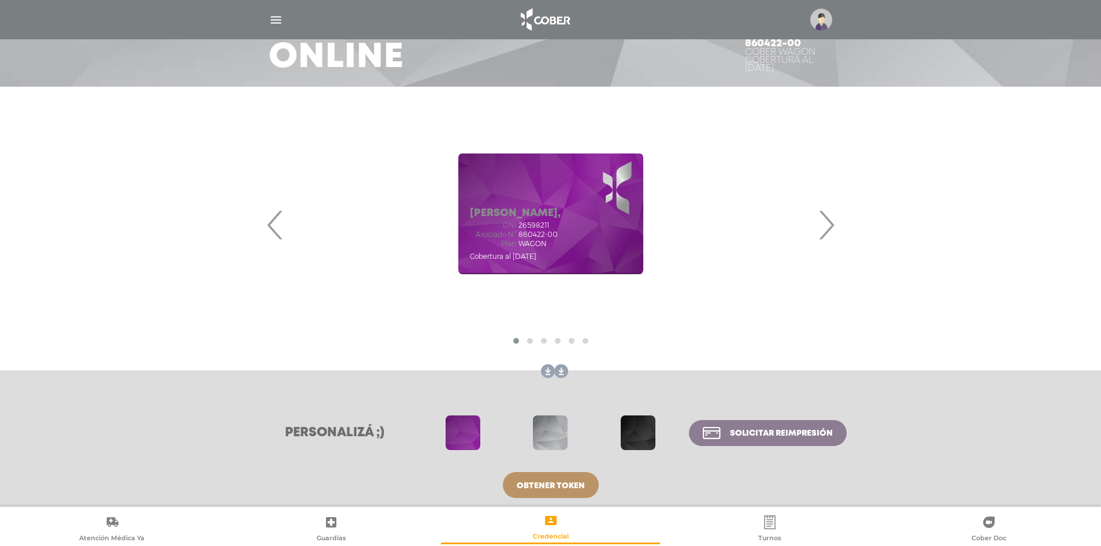
scroll to position [99, 0]
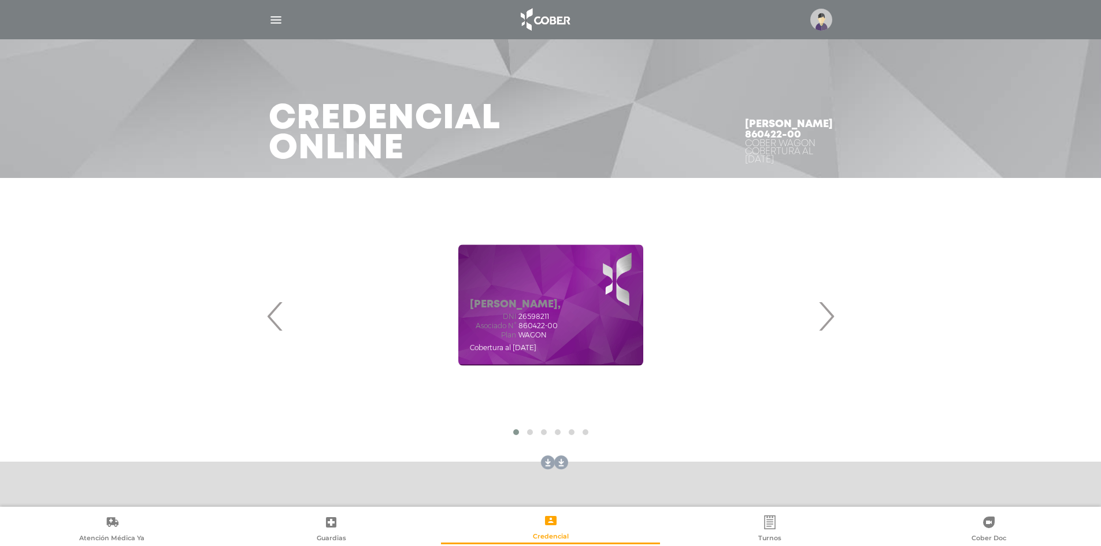
click at [756, 527] on link "Turnos" at bounding box center [769, 529] width 219 height 29
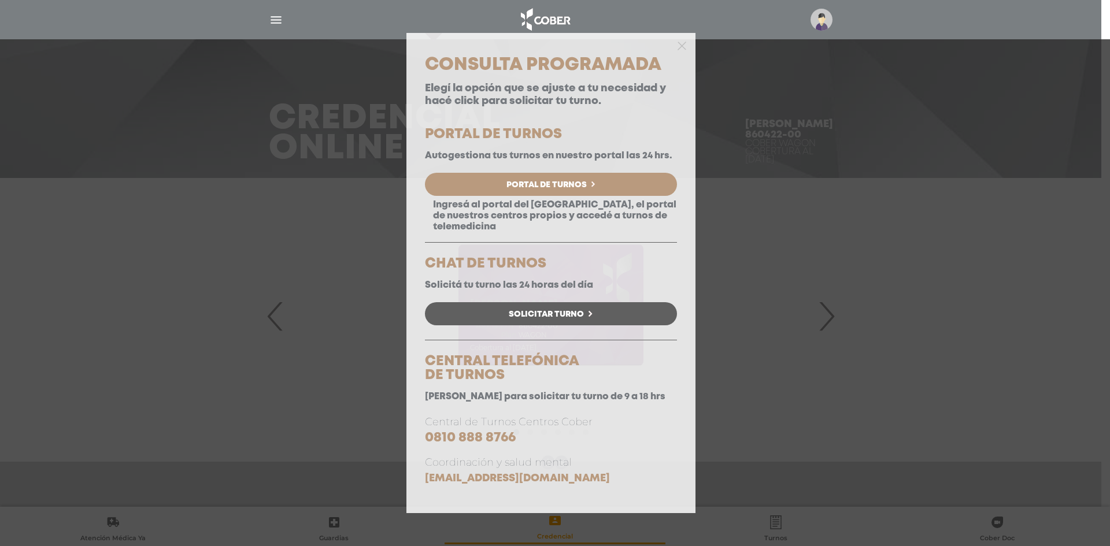
click at [235, 272] on div "Consulta Programada Elegí la opción que se ajuste a tu necesidad y hacé click p…" at bounding box center [555, 273] width 1110 height 546
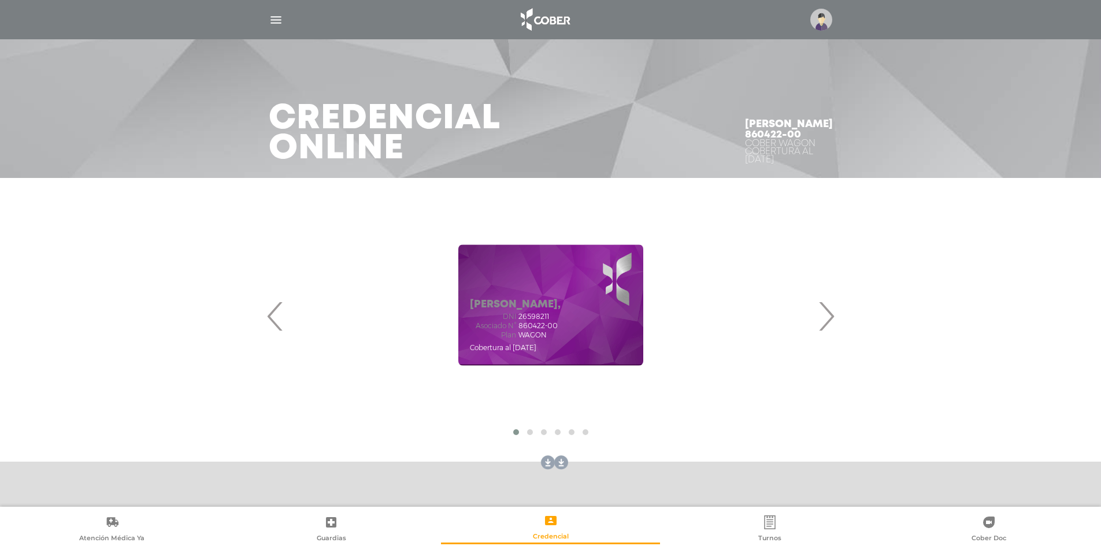
click at [832, 313] on span "›" at bounding box center [826, 316] width 23 height 62
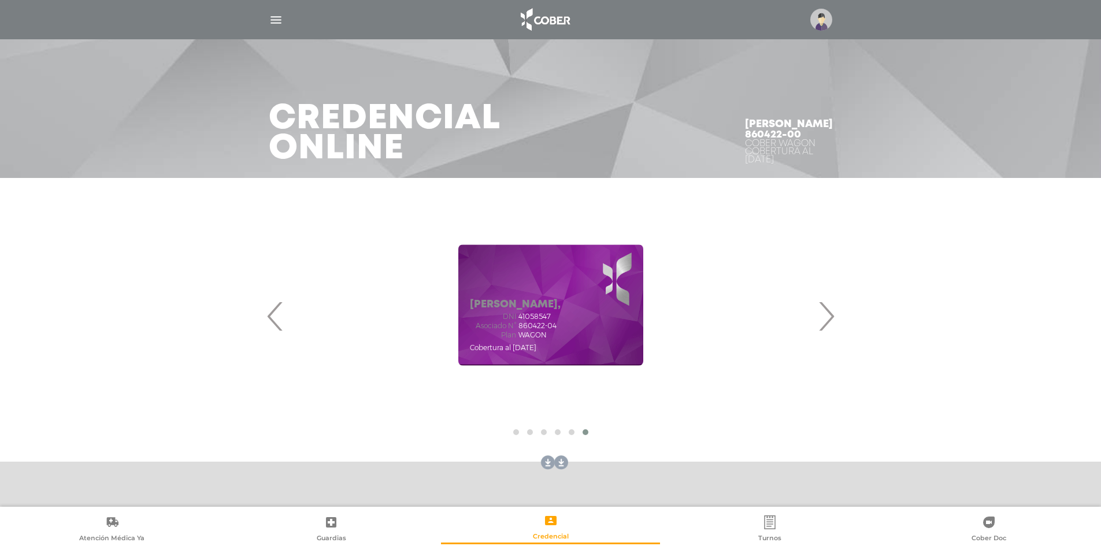
click at [829, 324] on span "›" at bounding box center [826, 316] width 23 height 62
drag, startPoint x: 826, startPoint y: 326, endPoint x: 709, endPoint y: 334, distance: 117.6
click at [824, 326] on span "›" at bounding box center [826, 316] width 23 height 62
click at [279, 328] on span "‹" at bounding box center [275, 316] width 23 height 62
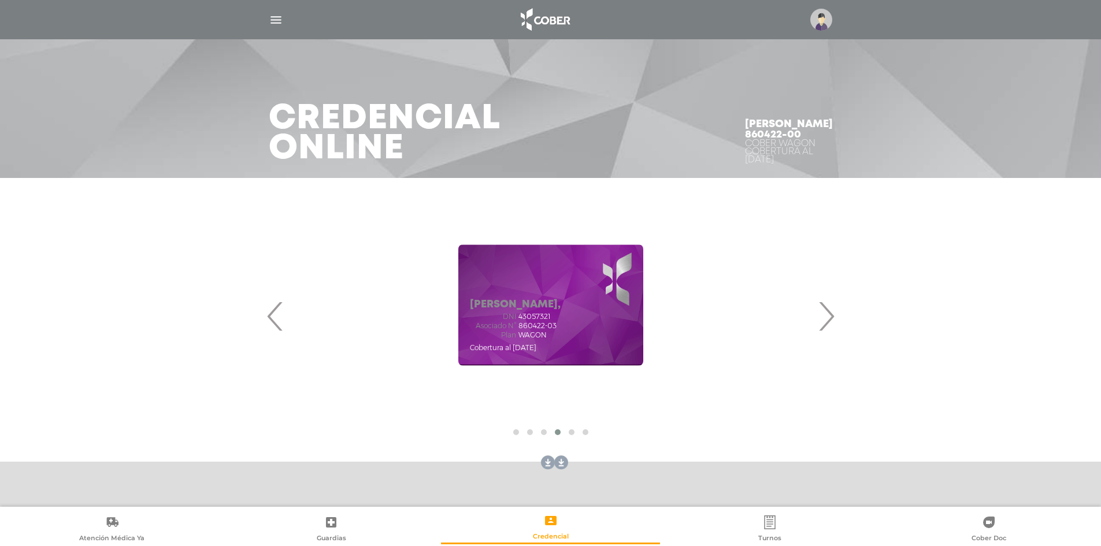
click at [279, 328] on span "‹" at bounding box center [275, 316] width 23 height 62
click at [327, 525] on icon at bounding box center [331, 522] width 10 height 10
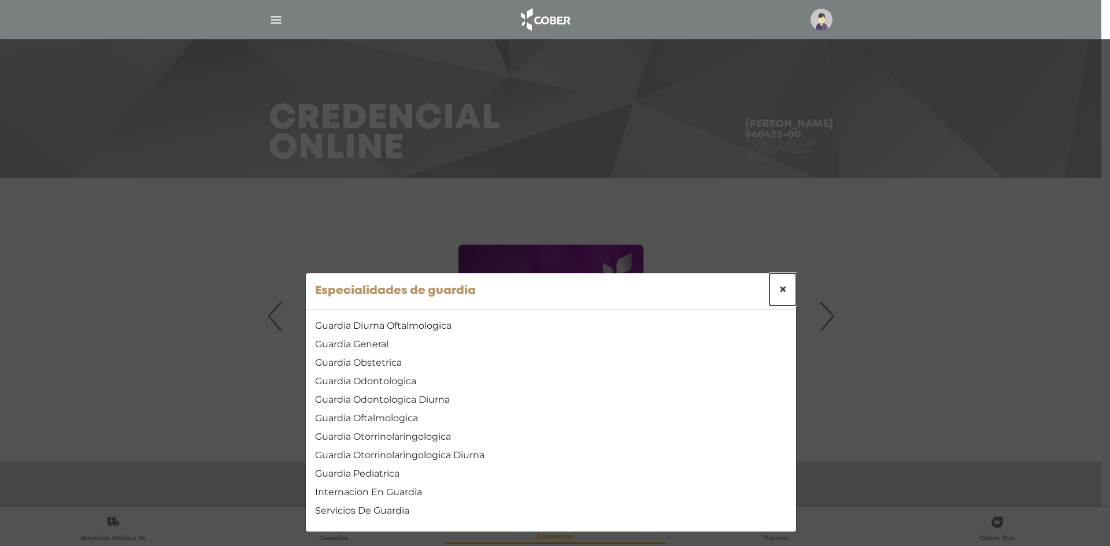
click at [779, 289] on span "×" at bounding box center [783, 289] width 8 height 17
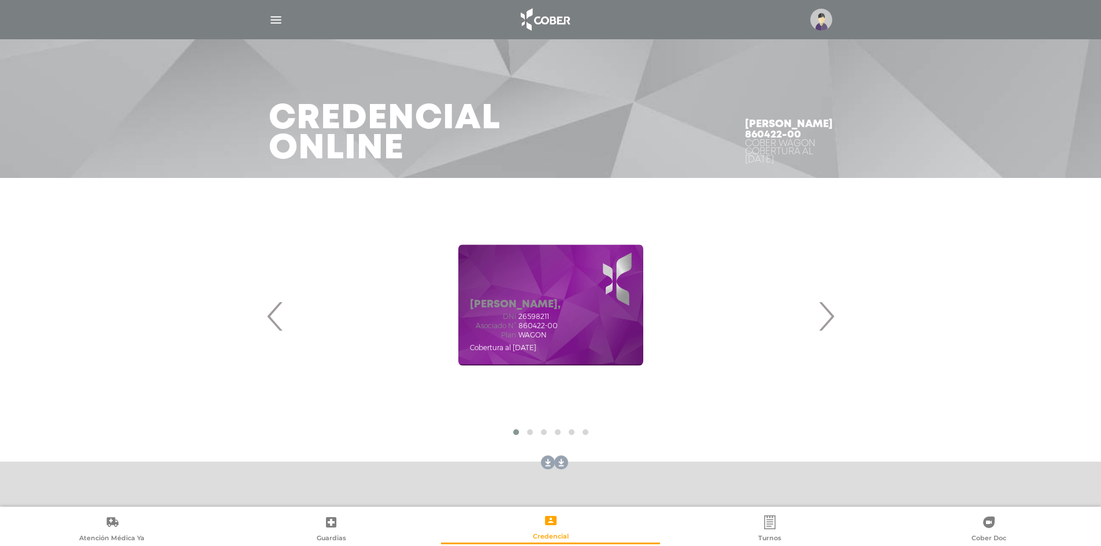
click at [787, 532] on link "Turnos" at bounding box center [769, 529] width 219 height 29
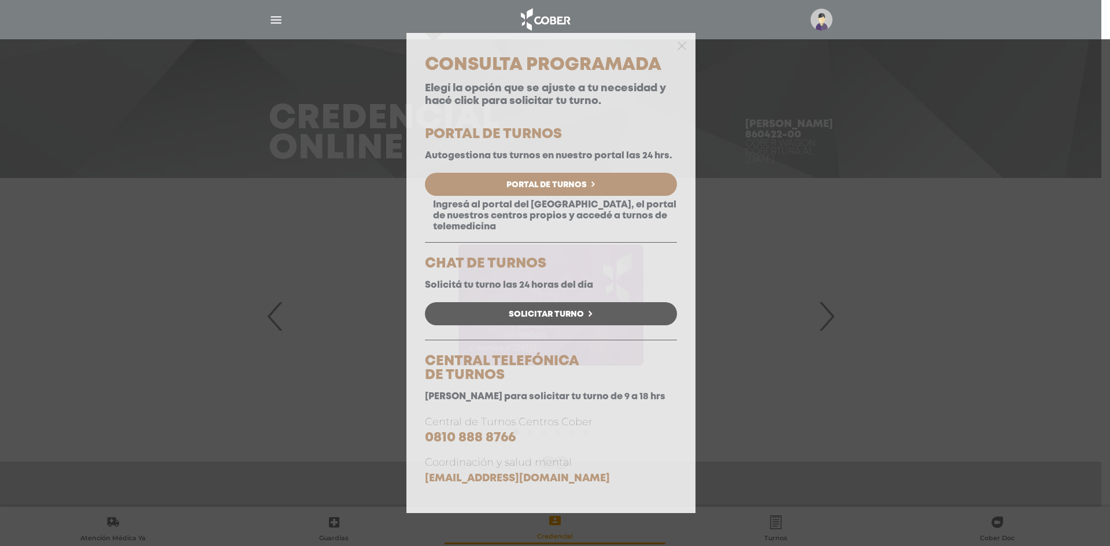
click at [782, 447] on div "Consulta Programada Elegí la opción que se ajuste a tu necesidad y hacé click p…" at bounding box center [555, 273] width 1110 height 546
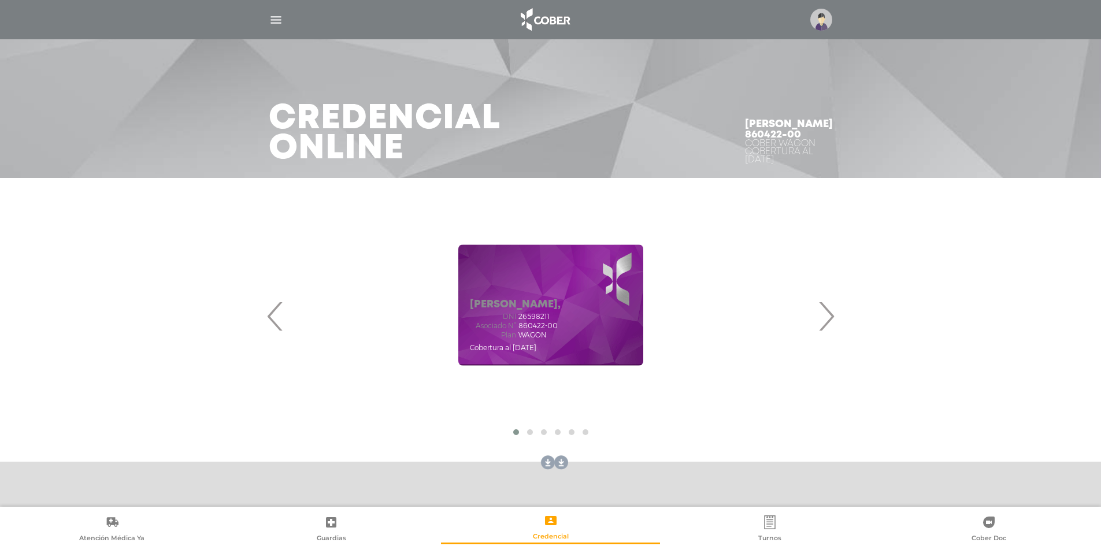
click at [827, 318] on span "›" at bounding box center [826, 316] width 23 height 62
click at [342, 529] on link "Guardias" at bounding box center [330, 529] width 219 height 29
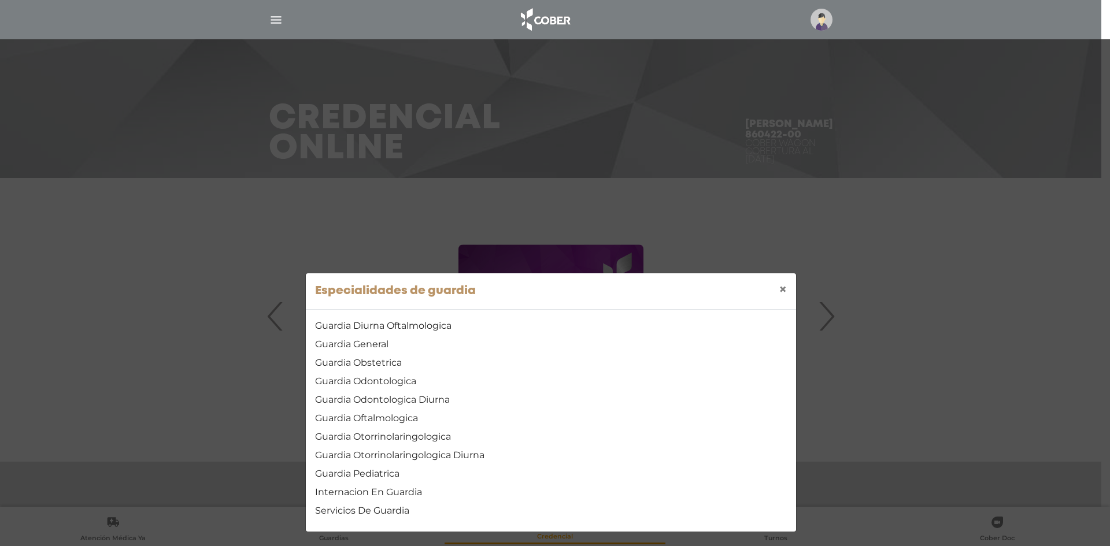
click at [357, 184] on div "Especialidades [PERSON_NAME] × Guardia Diurna Oftalmologica Guardia General Gua…" at bounding box center [555, 273] width 1110 height 546
